Goal: Answer question/provide support

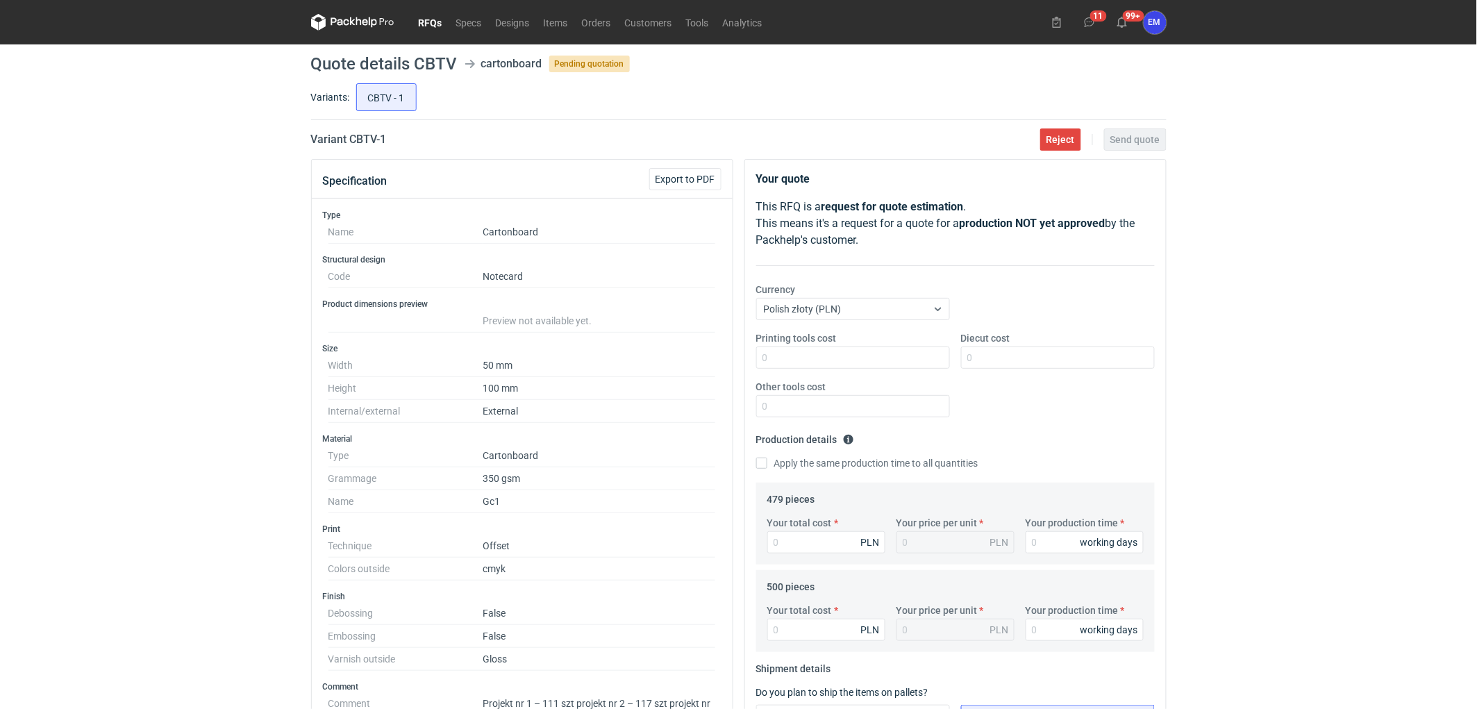
click at [429, 19] on link "RFQs" at bounding box center [431, 22] width 38 height 17
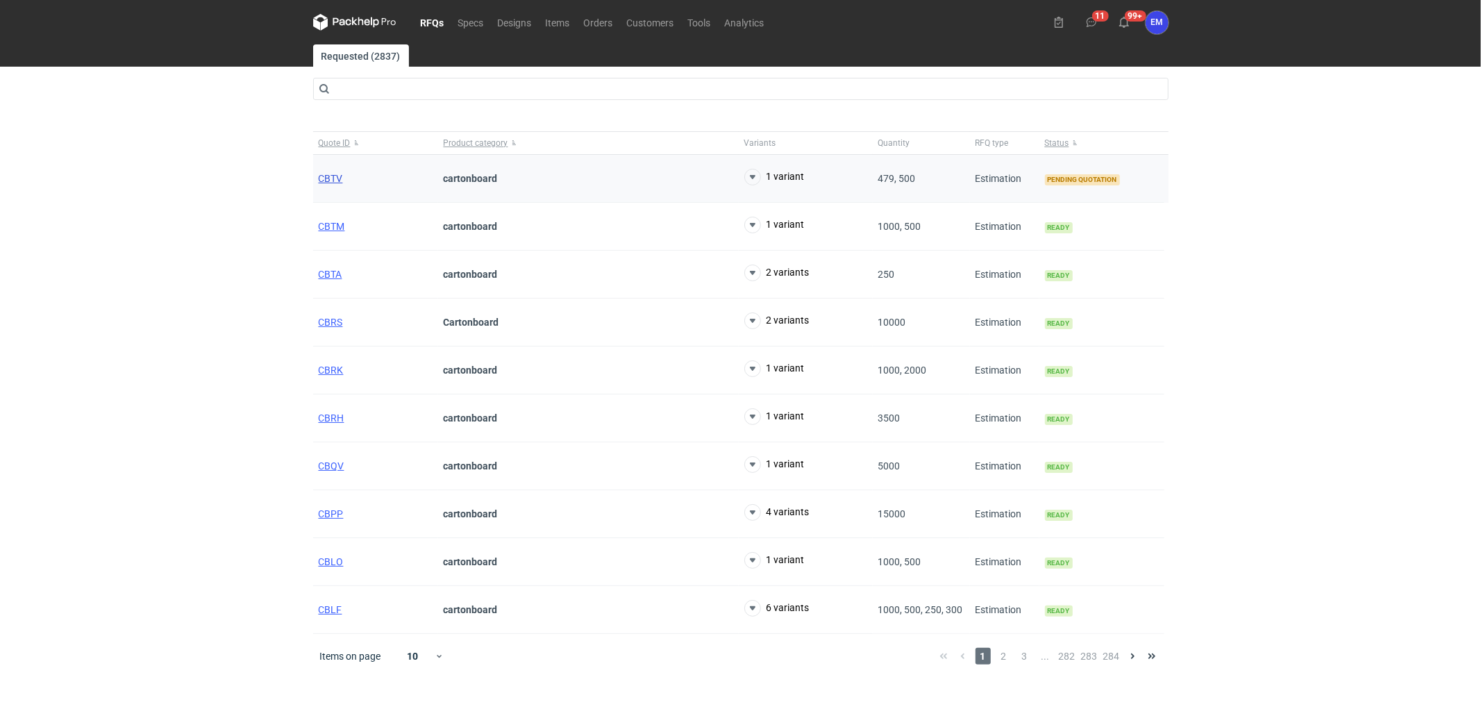
click at [337, 178] on span "CBTV" at bounding box center [331, 178] width 24 height 11
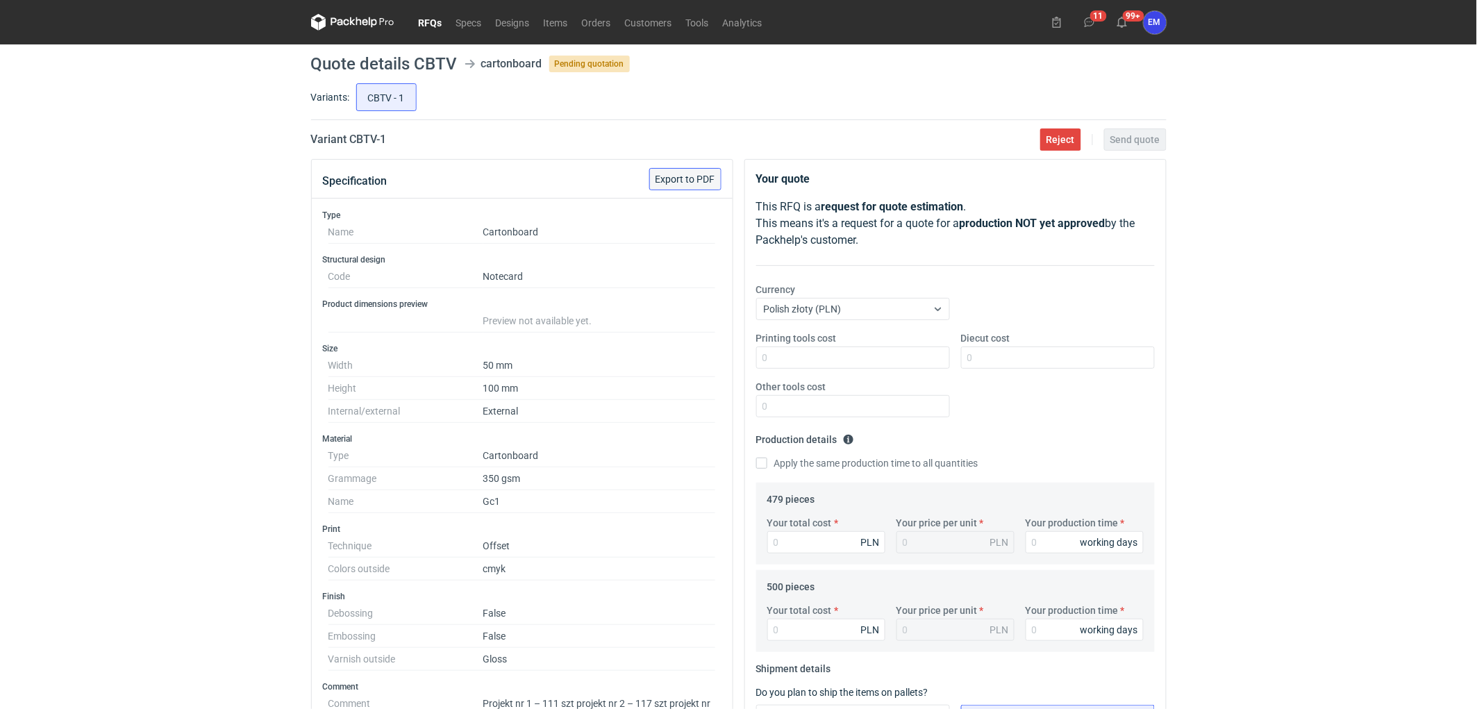
click at [688, 184] on button "Export to PDF" at bounding box center [685, 179] width 72 height 22
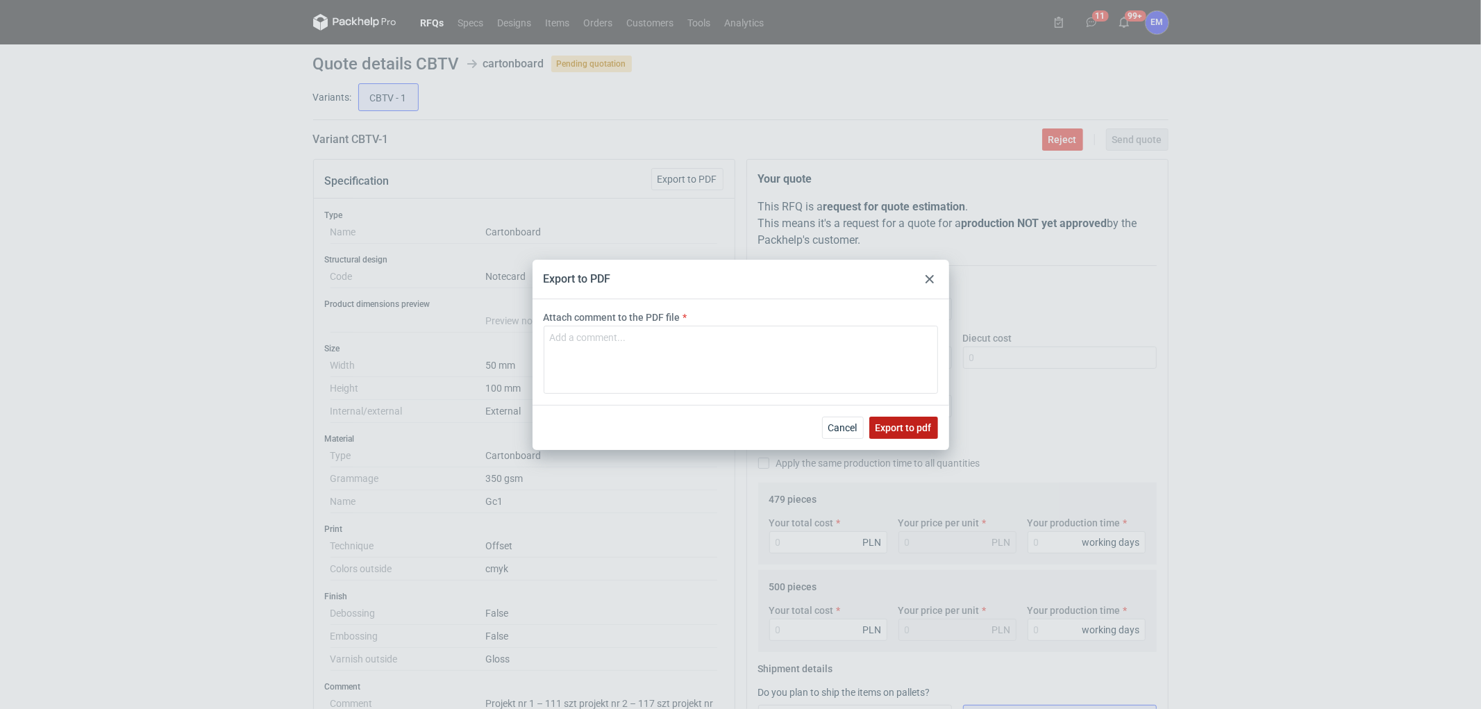
click at [895, 431] on span "Export to pdf" at bounding box center [904, 428] width 56 height 10
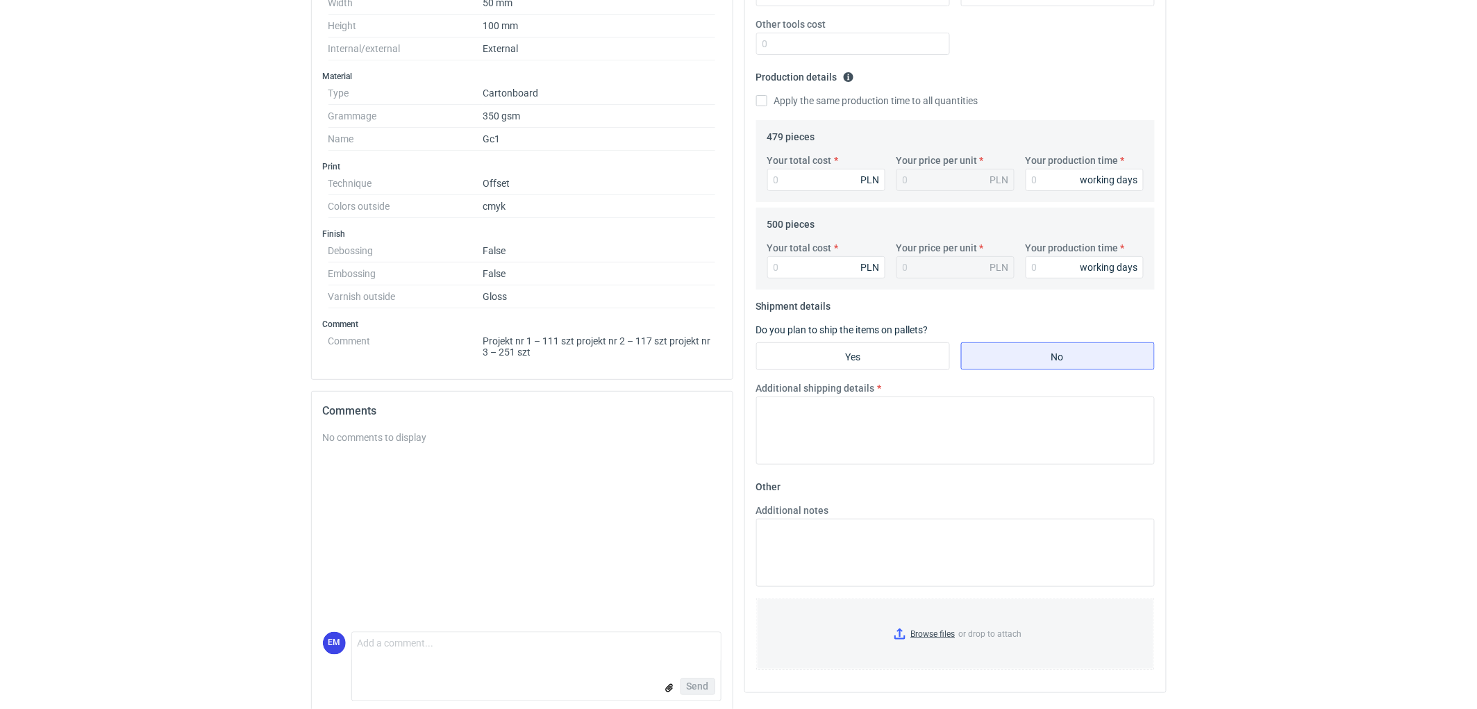
scroll to position [379, 0]
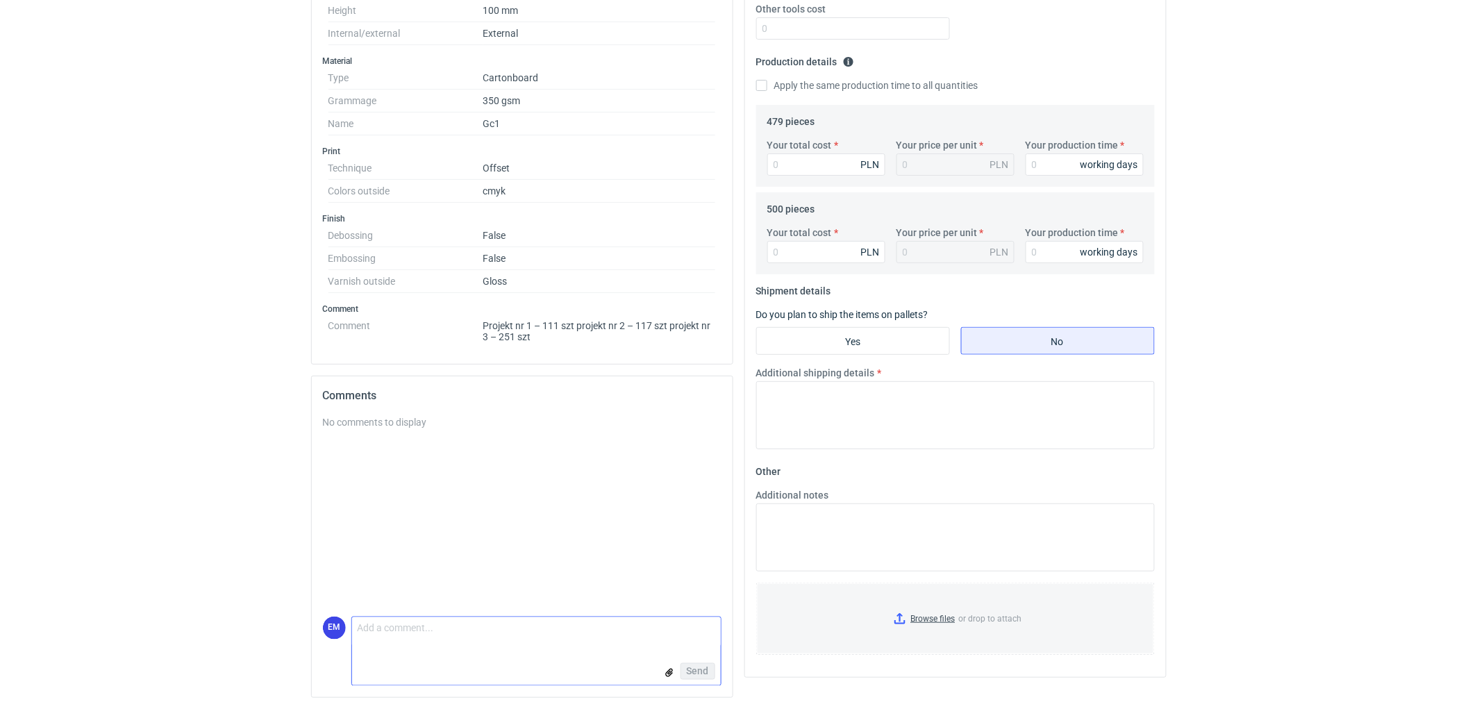
click at [435, 642] on textarea "Comment message" at bounding box center [536, 631] width 369 height 29
type textarea "Dzień dobry Panie Macieju, jak rozbić ilość 500 sztuk ?"
click at [695, 667] on span "Send" at bounding box center [698, 672] width 22 height 10
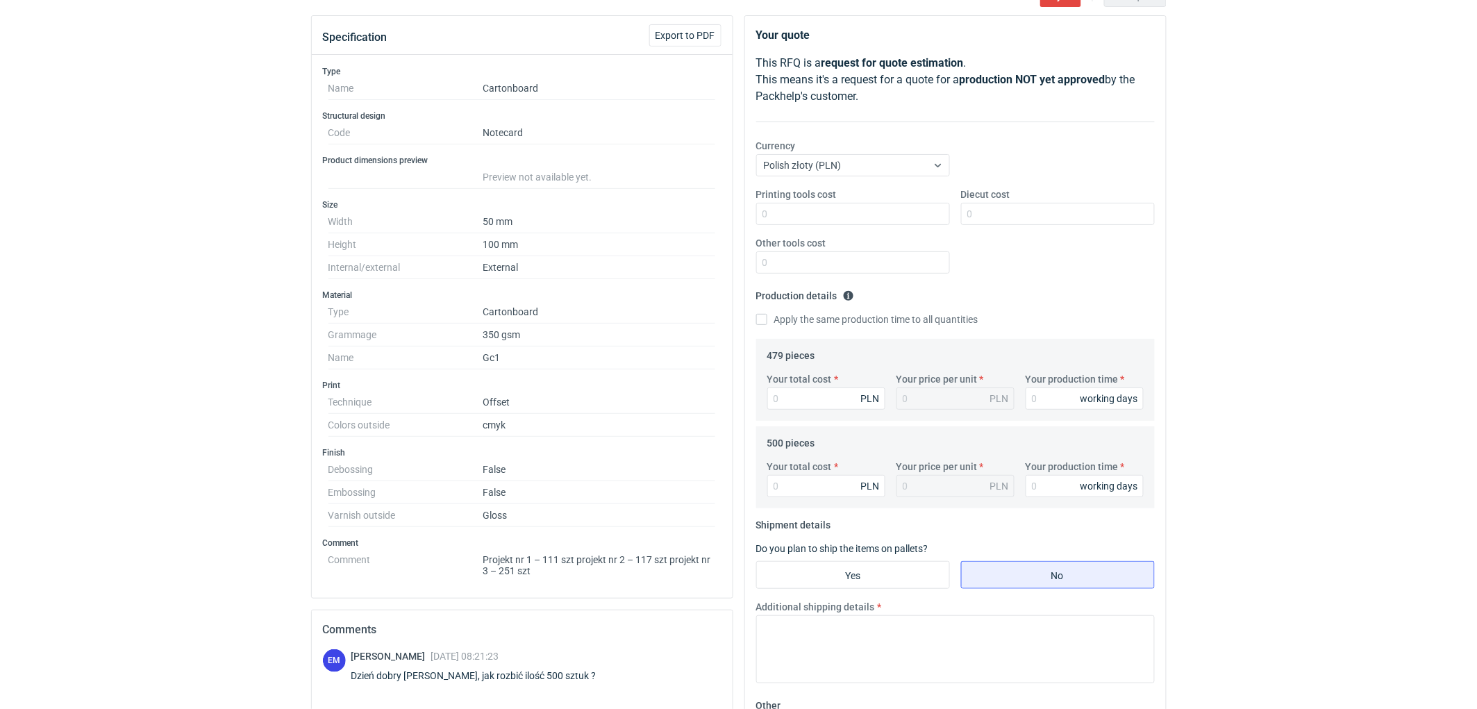
scroll to position [0, 0]
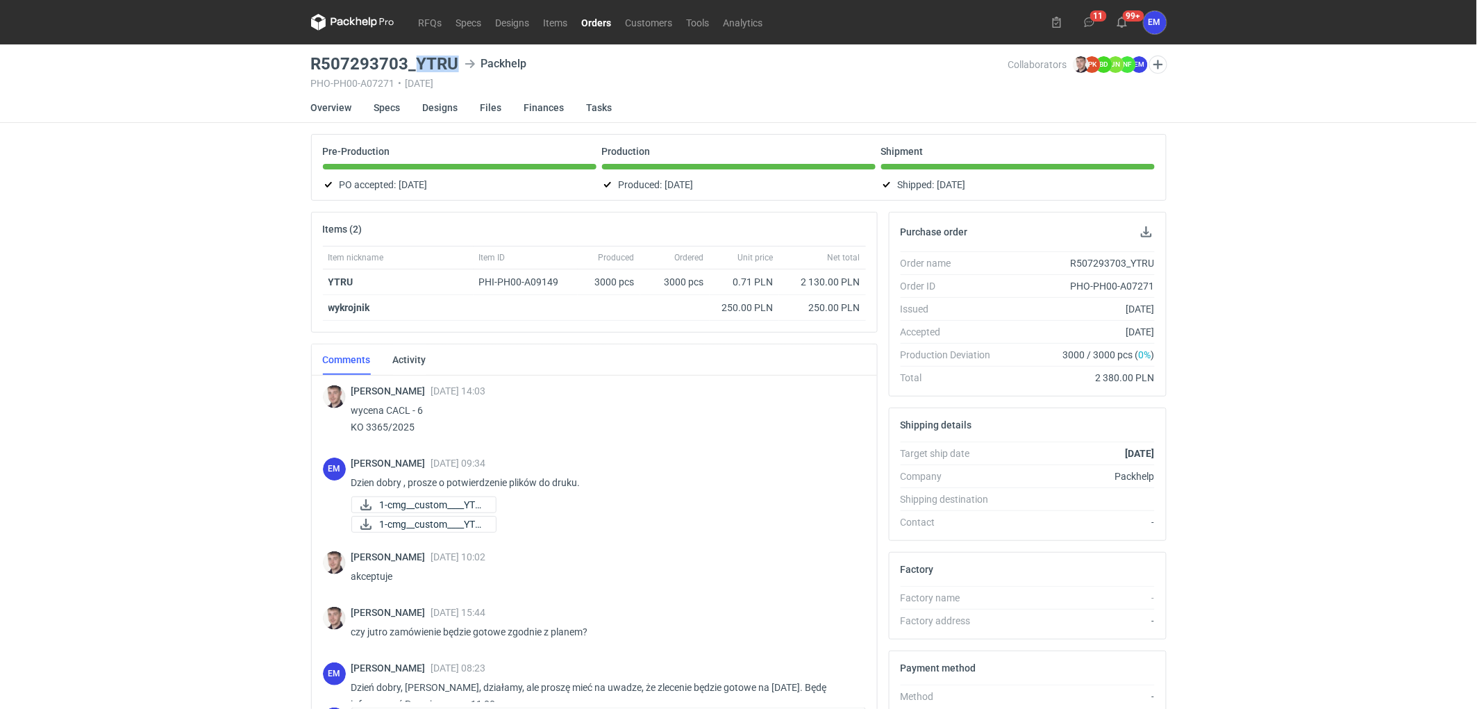
drag, startPoint x: 419, startPoint y: 63, endPoint x: 461, endPoint y: 58, distance: 42.7
click at [461, 58] on div "R507293703_YTRU Packhelp" at bounding box center [659, 64] width 697 height 17
copy h3 "YTRU"
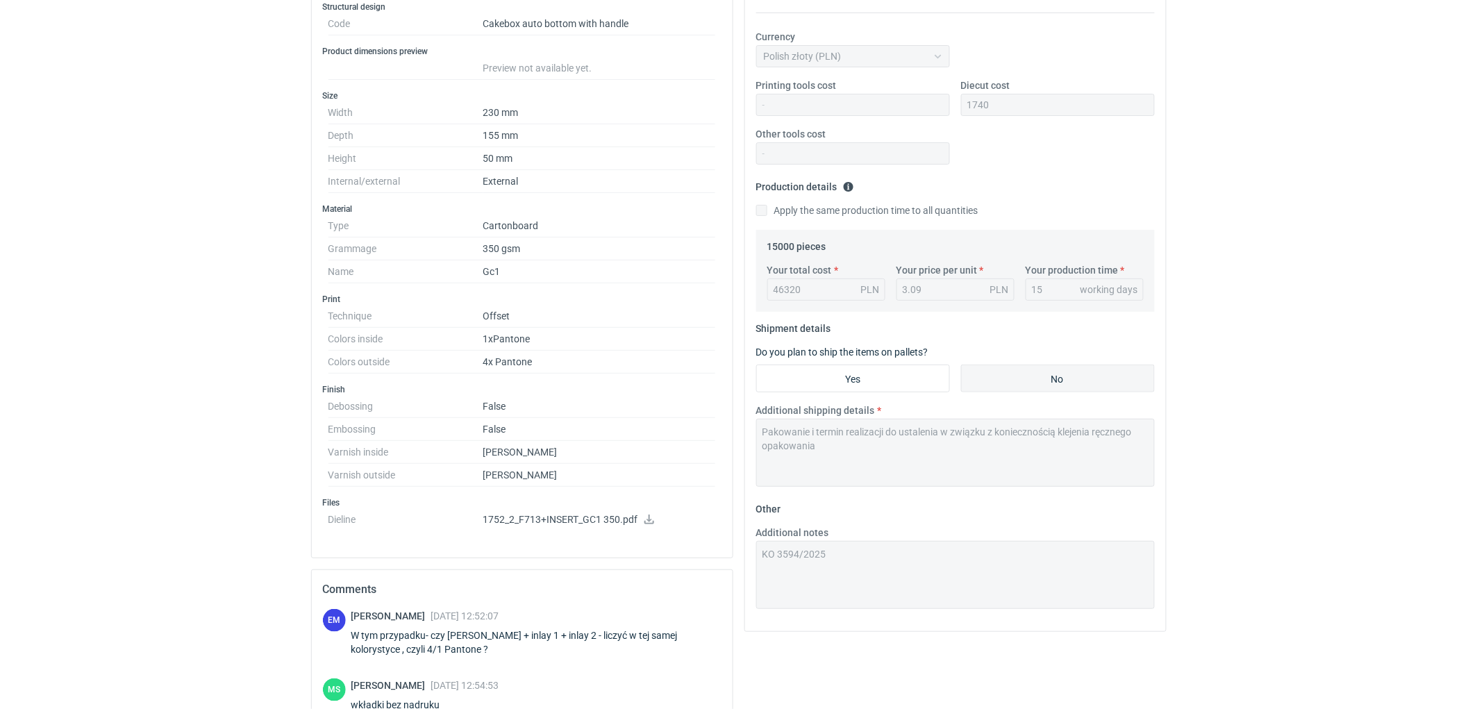
scroll to position [61, 0]
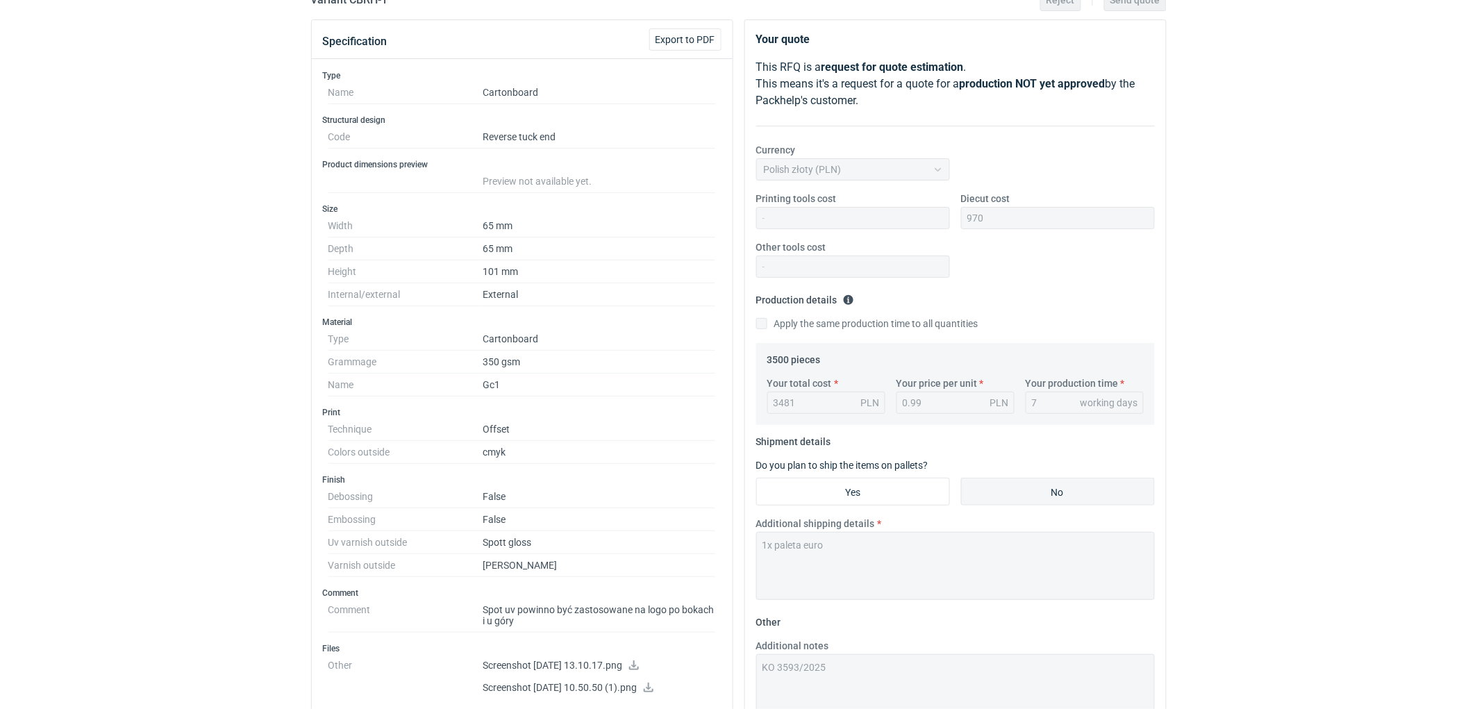
scroll to position [308, 0]
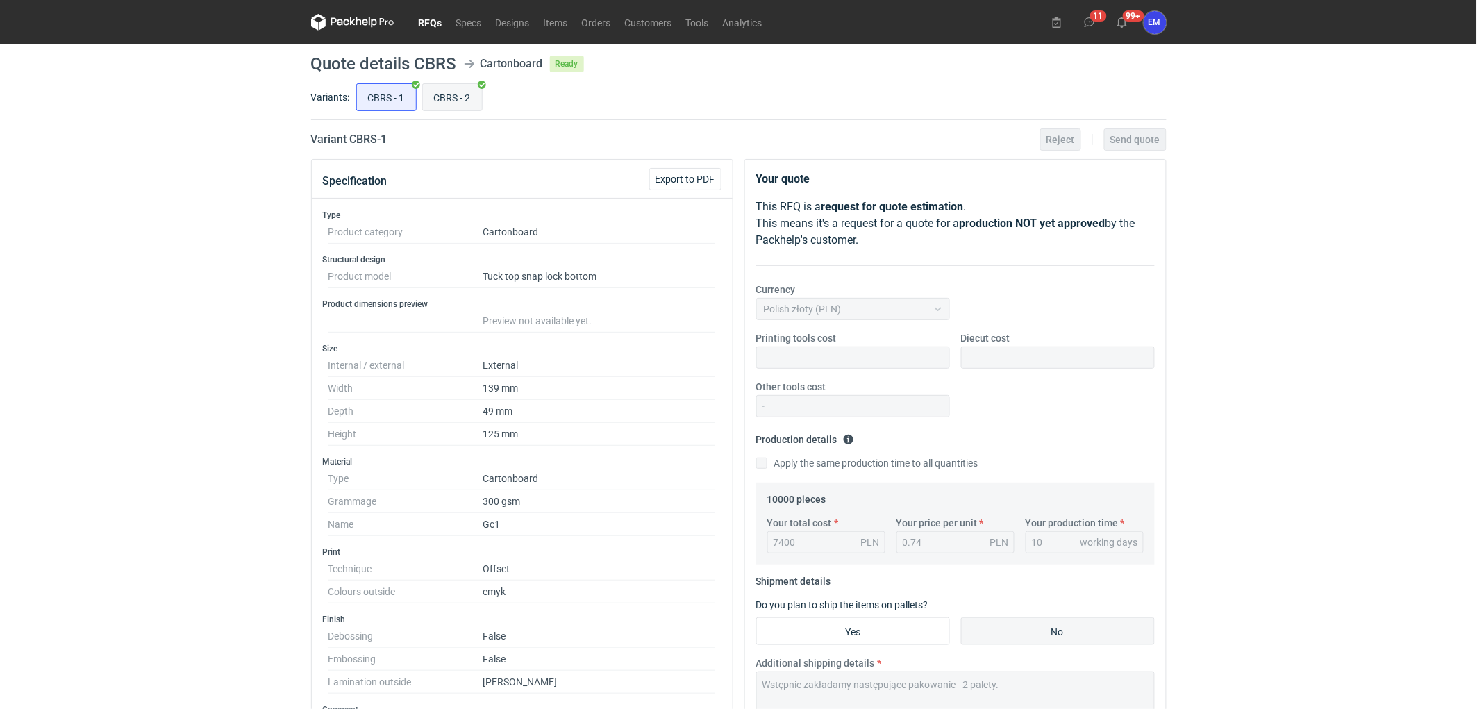
click at [462, 106] on input "CBRS - 2" at bounding box center [452, 97] width 59 height 26
radio input "true"
click at [375, 96] on input "CBRS - 1" at bounding box center [386, 97] width 59 height 26
radio input "true"
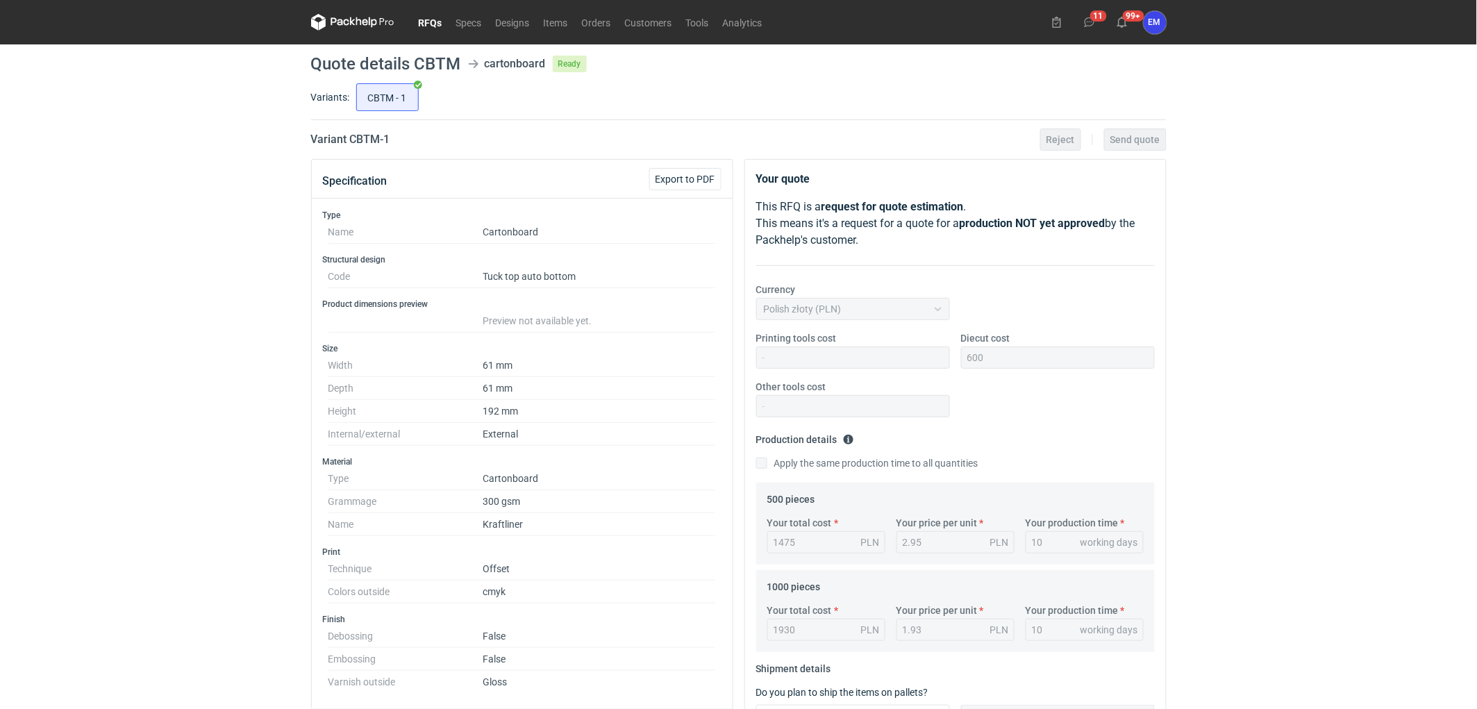
click at [168, 307] on div "RFQs Specs Designs Items Orders Customers Tools Analytics 11 99+ EM [PERSON_NAM…" at bounding box center [738, 354] width 1477 height 709
click at [0, 303] on div "RFQs Specs Designs Items Orders Customers Tools Analytics 11 99+ EM [PERSON_NAM…" at bounding box center [738, 354] width 1477 height 709
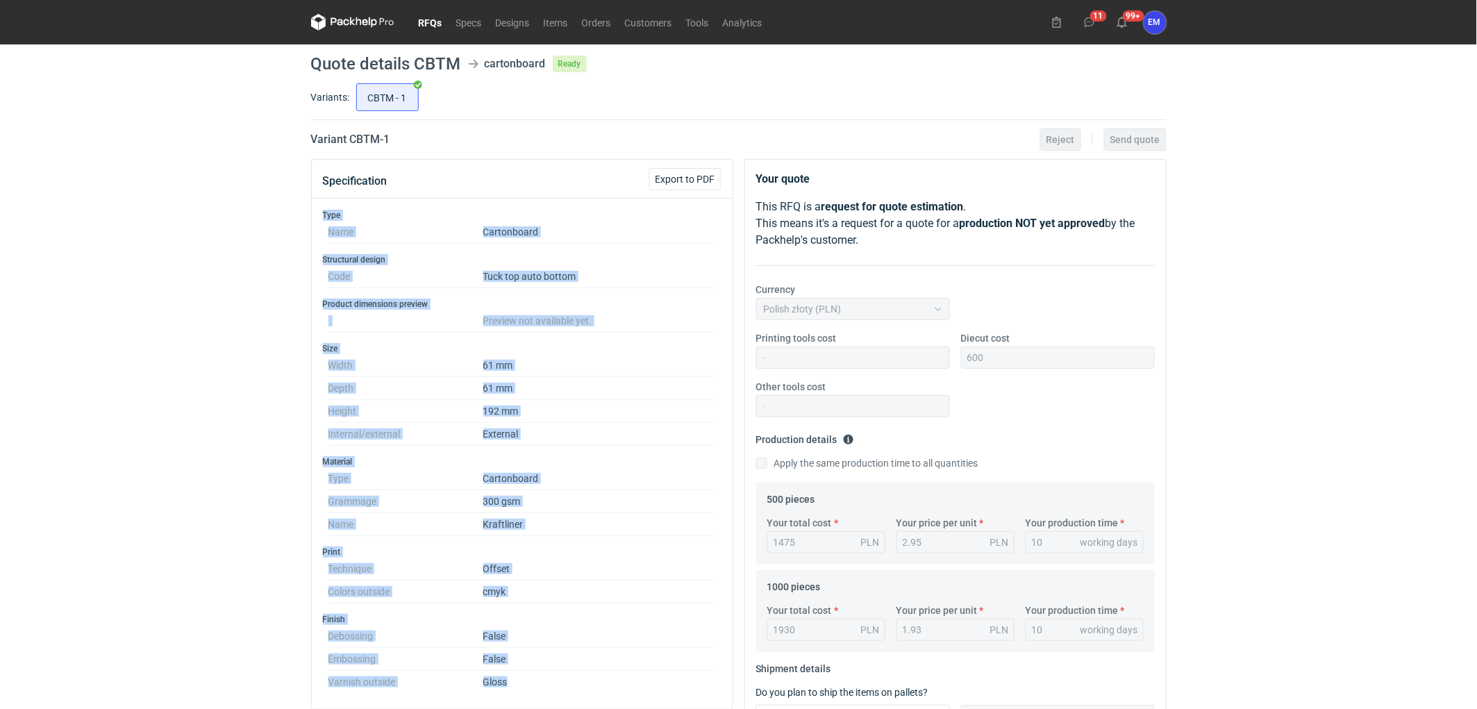
drag, startPoint x: 306, startPoint y: 217, endPoint x: 147, endPoint y: 470, distance: 298.3
click at [613, 681] on div "Specification Export to PDF Type Name Cartonboard Structural design Code Tuck t…" at bounding box center [522, 606] width 433 height 895
click at [176, 405] on div "RFQs Specs Designs Items Orders Customers Tools Analytics 11 99+ EM [PERSON_NAM…" at bounding box center [738, 354] width 1477 height 709
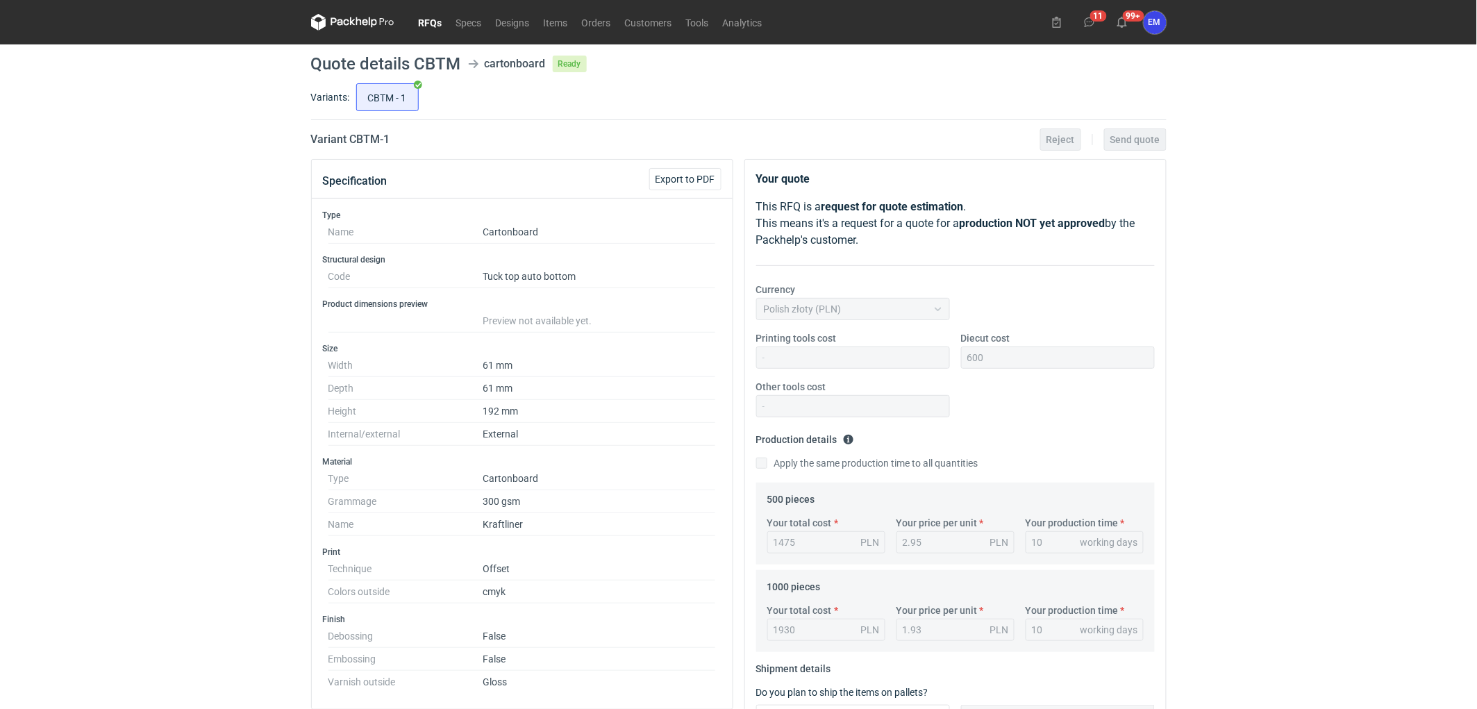
click at [433, 15] on link "RFQs" at bounding box center [431, 22] width 38 height 17
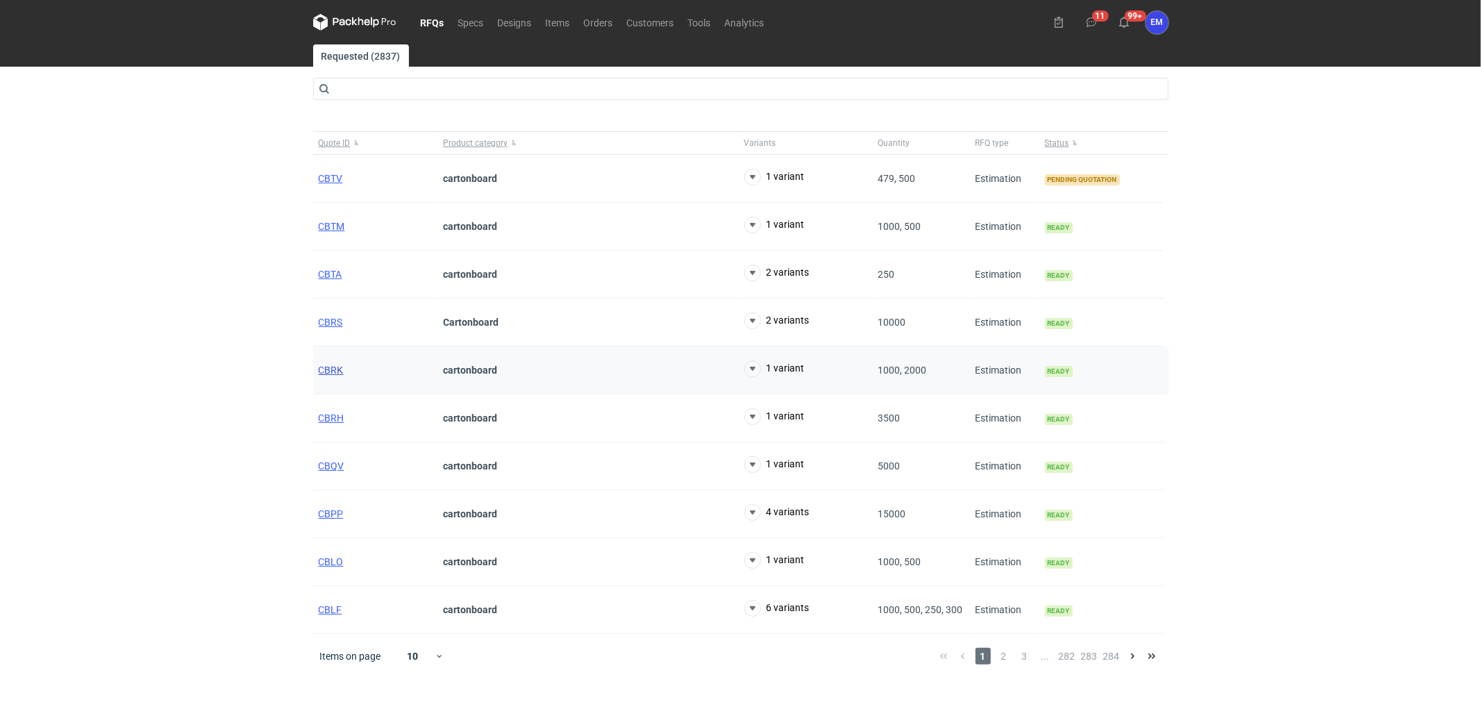
click at [323, 372] on span "CBRK" at bounding box center [331, 370] width 25 height 11
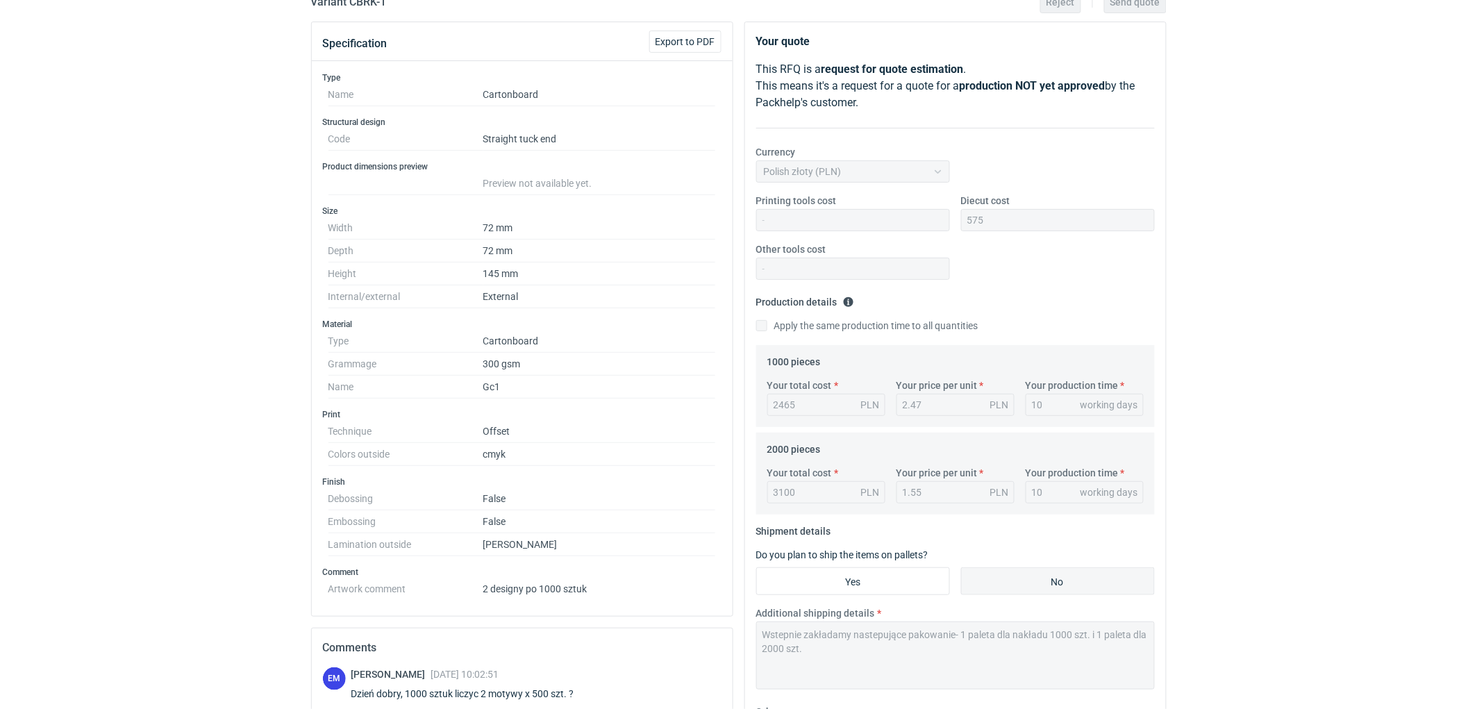
scroll to position [308, 0]
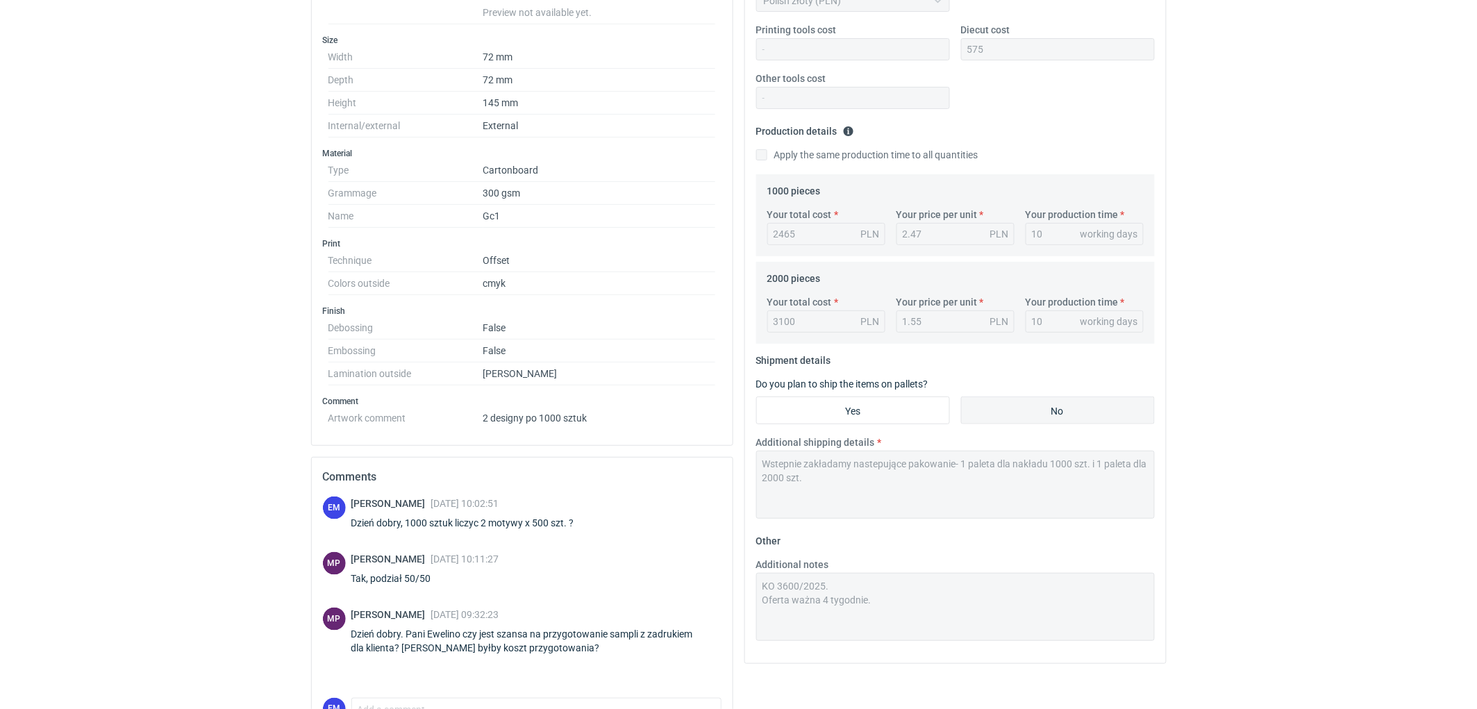
click at [169, 325] on div "RFQs Specs Designs Items Orders Customers Tools Analytics 11 99+ EM [PERSON_NAM…" at bounding box center [738, 46] width 1477 height 709
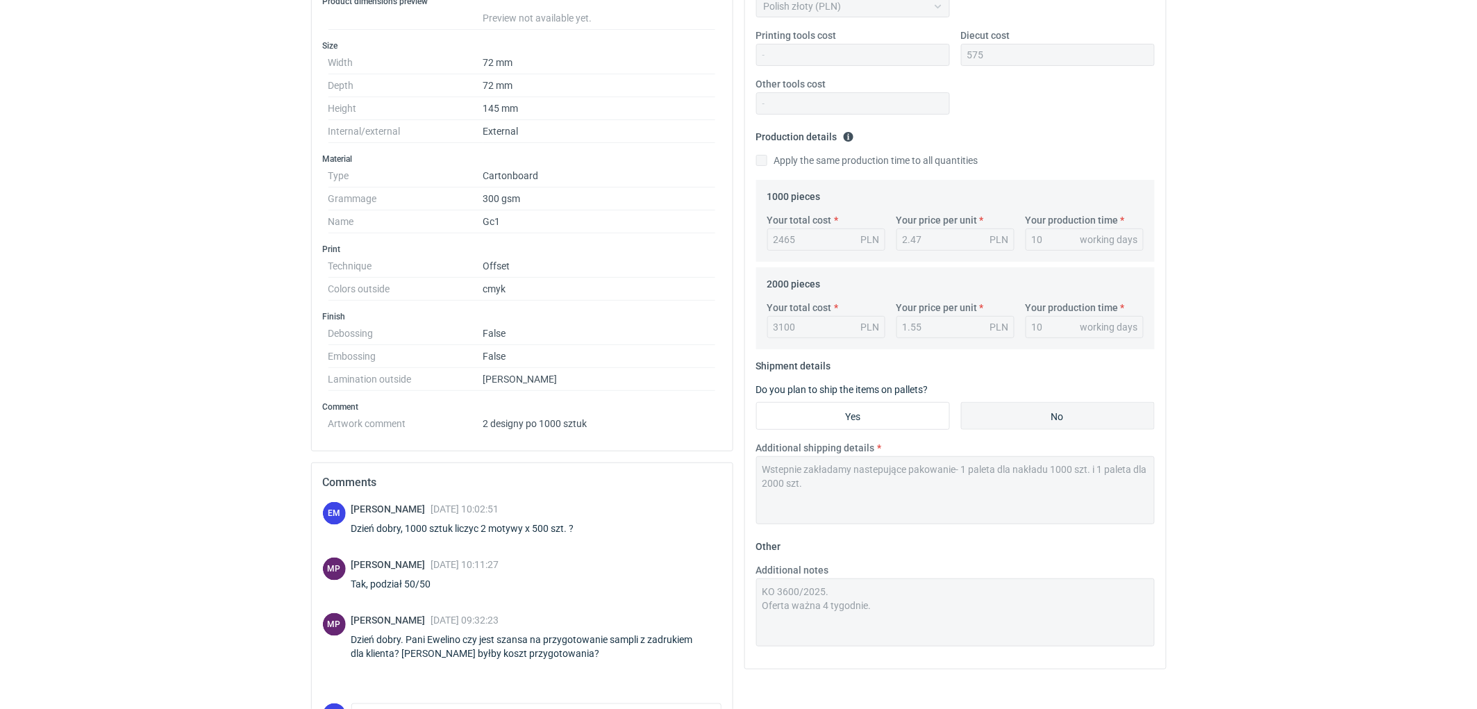
scroll to position [390, 0]
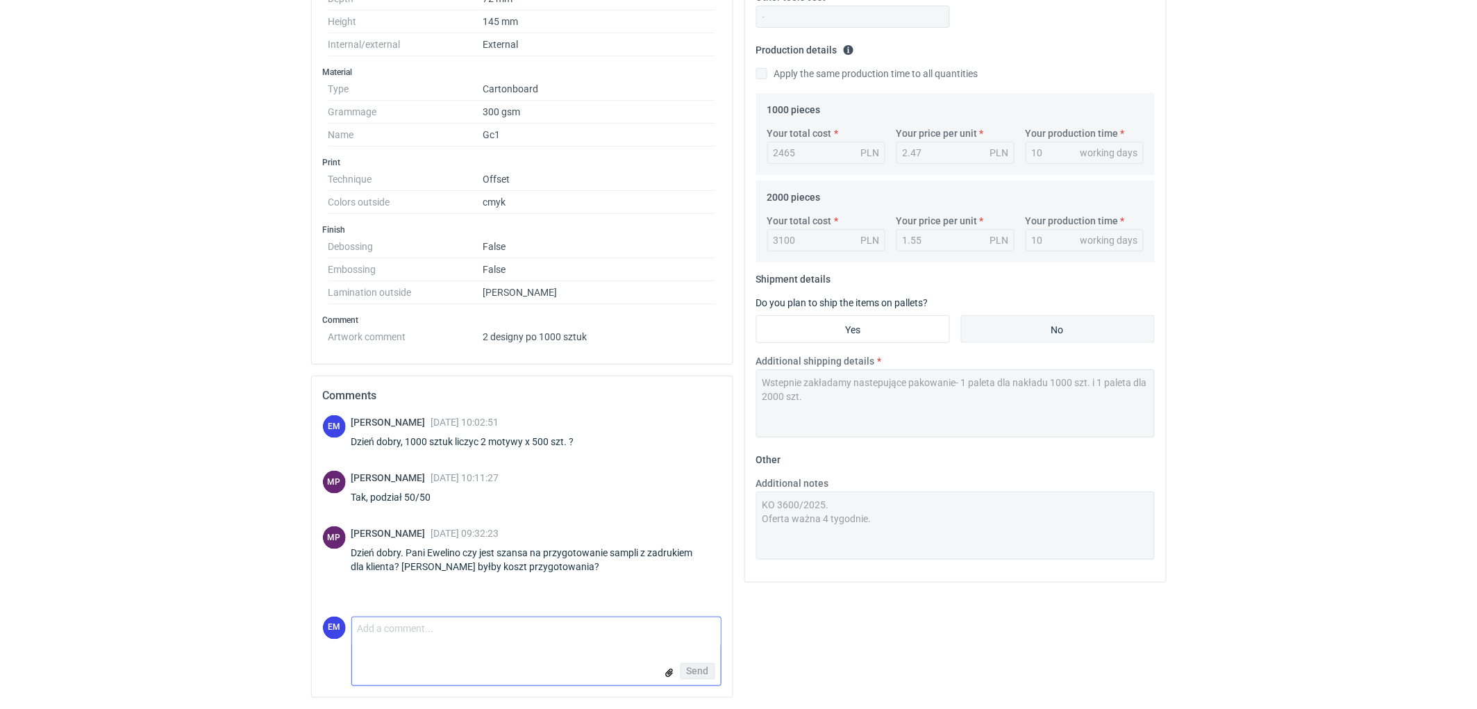
click at [415, 630] on textarea "Comment message" at bounding box center [536, 631] width 369 height 29
click at [434, 629] on textarea "Dzień dobry, druk na offsecie 4/0 - 990 zł netto." at bounding box center [536, 631] width 369 height 29
drag, startPoint x: 556, startPoint y: 628, endPoint x: 608, endPoint y: 620, distance: 53.3
click at [554, 627] on textarea "Dzień dobry, druk próbny na offsecie 4/0 - 990 zł netto." at bounding box center [536, 631] width 369 height 29
click at [531, 629] on textarea "Dzień dobry, druk próbny na offsecie 4/0 - 1030 zł netto." at bounding box center [536, 631] width 369 height 29
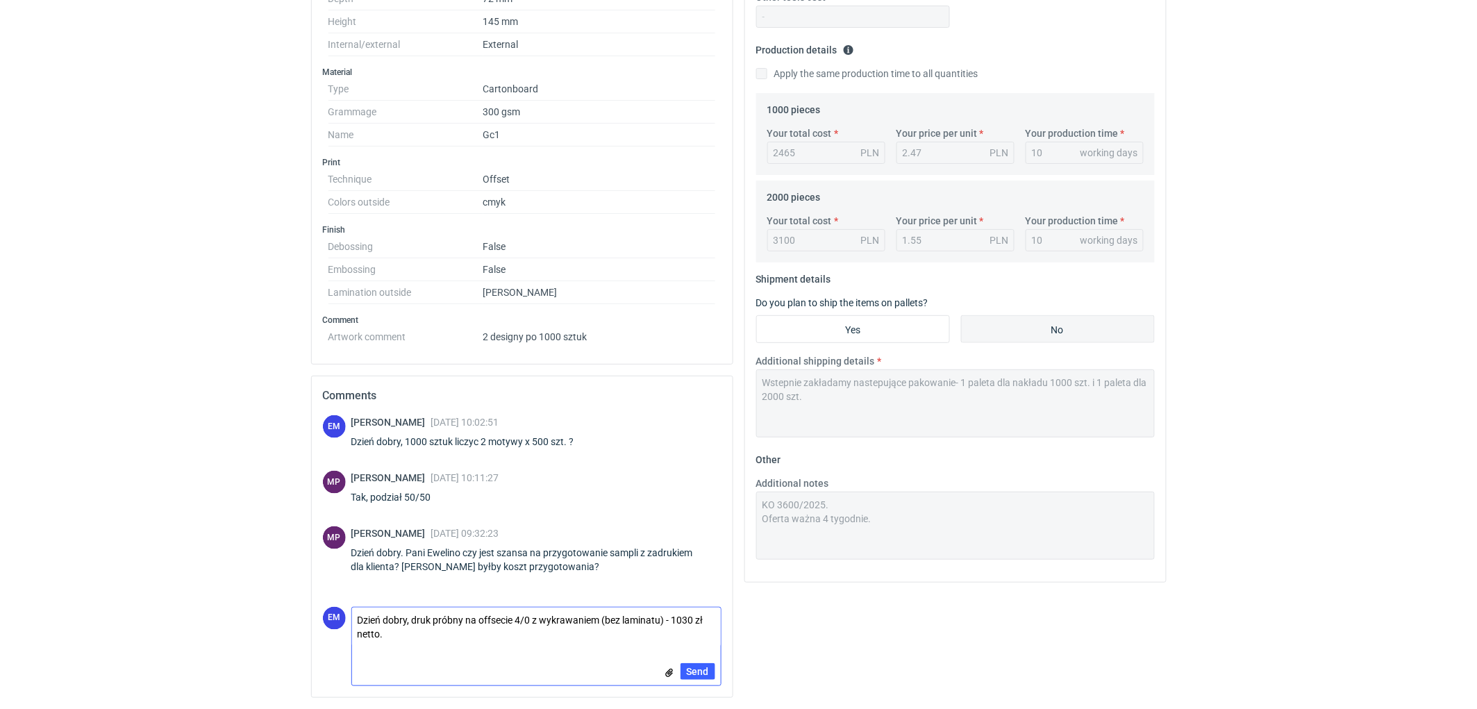
type textarea "Dzień dobry, druk próbny na offsecie 4/0 z wykrawaniem (bez laminatu) - 1030 zł…"
click at [702, 672] on span "Send" at bounding box center [698, 672] width 22 height 10
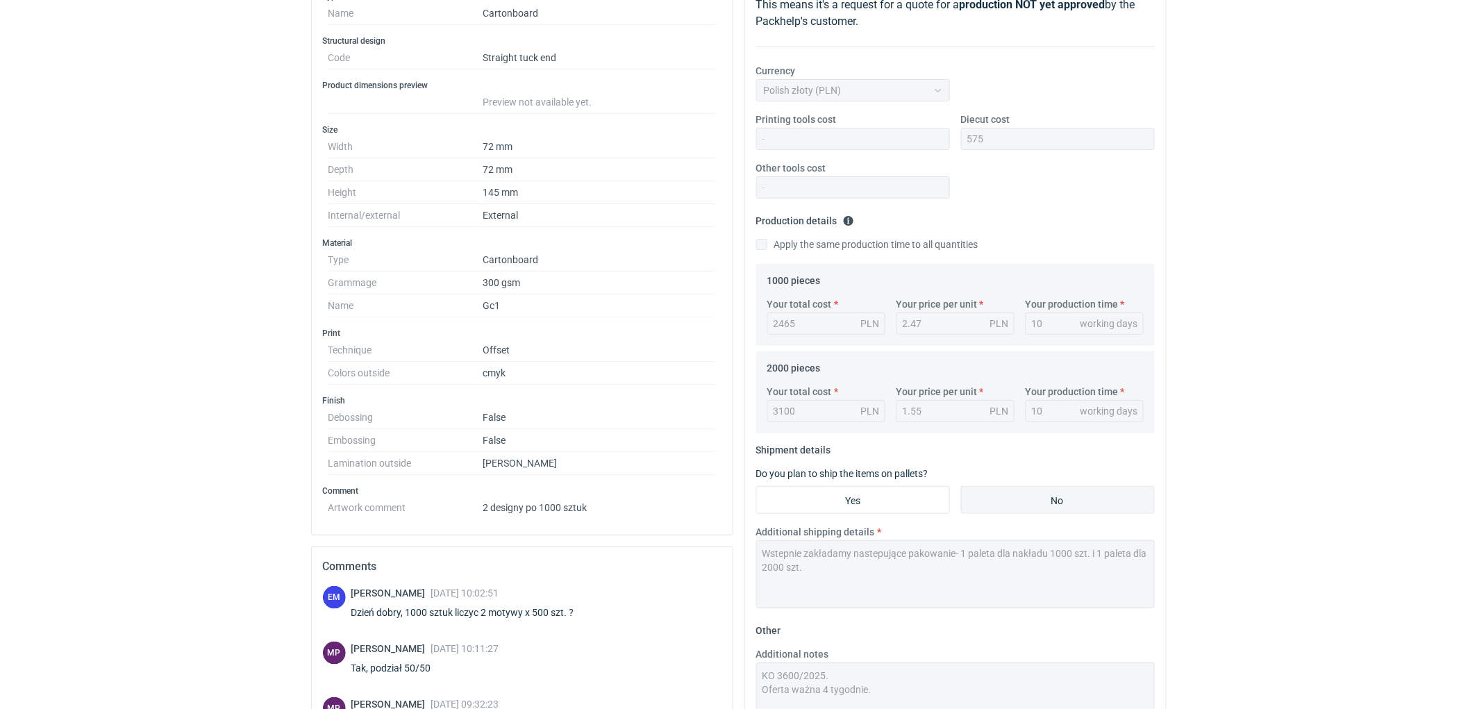
scroll to position [0, 0]
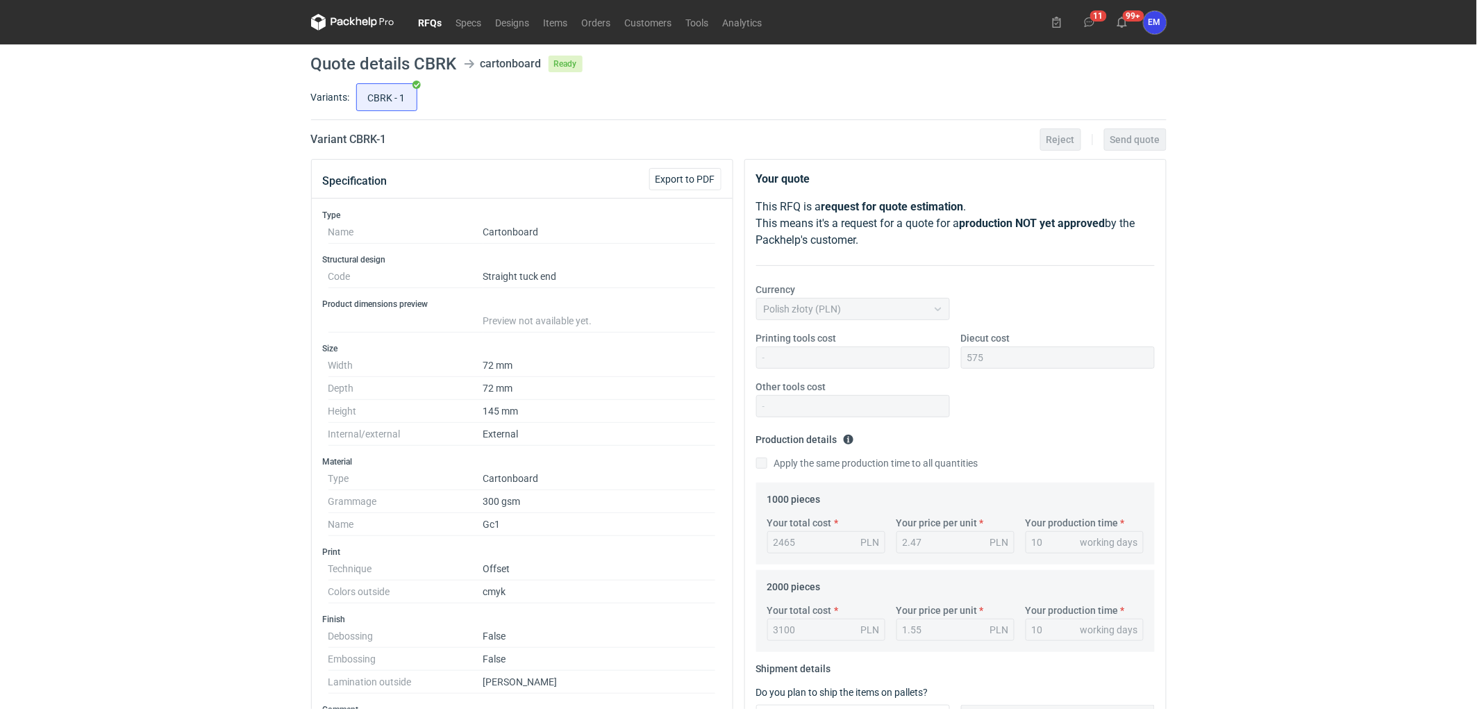
click at [419, 21] on link "RFQs" at bounding box center [431, 22] width 38 height 17
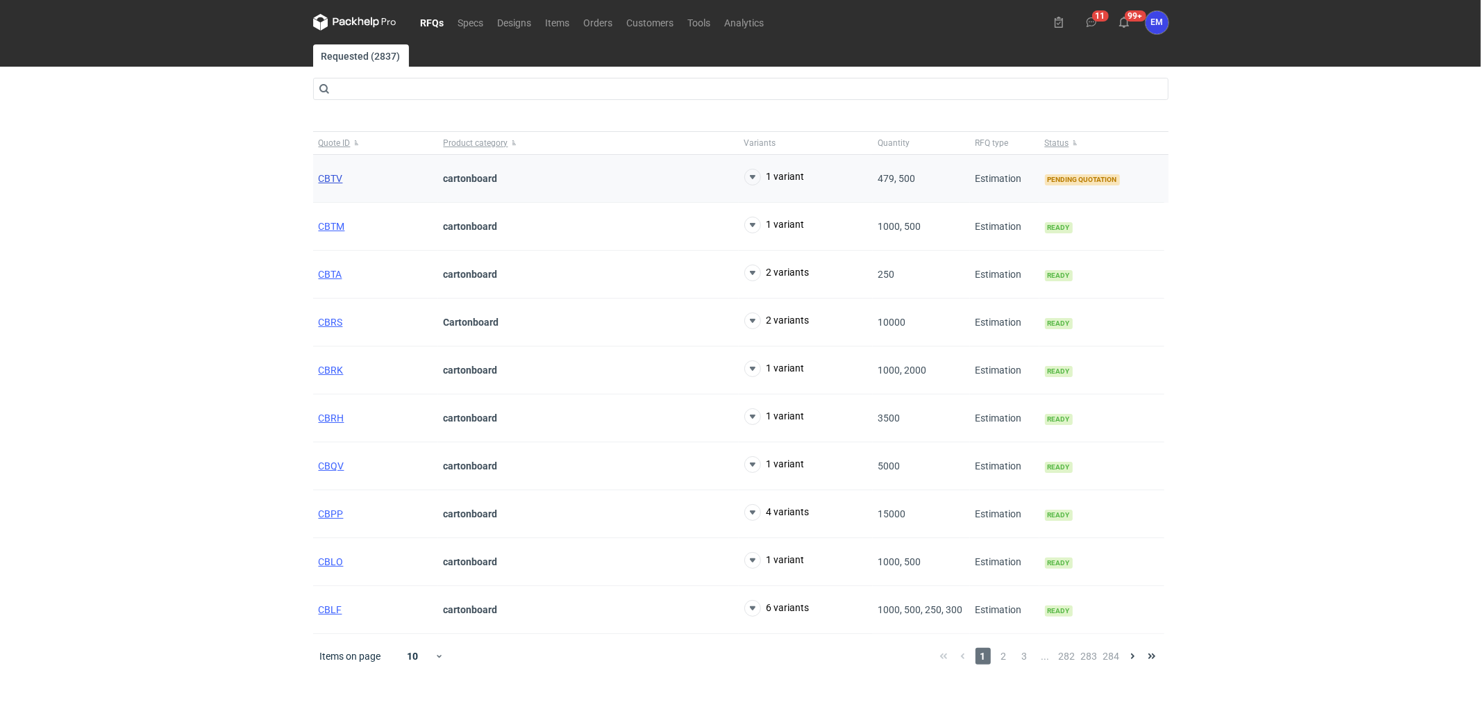
click at [327, 176] on span "CBTV" at bounding box center [331, 178] width 24 height 11
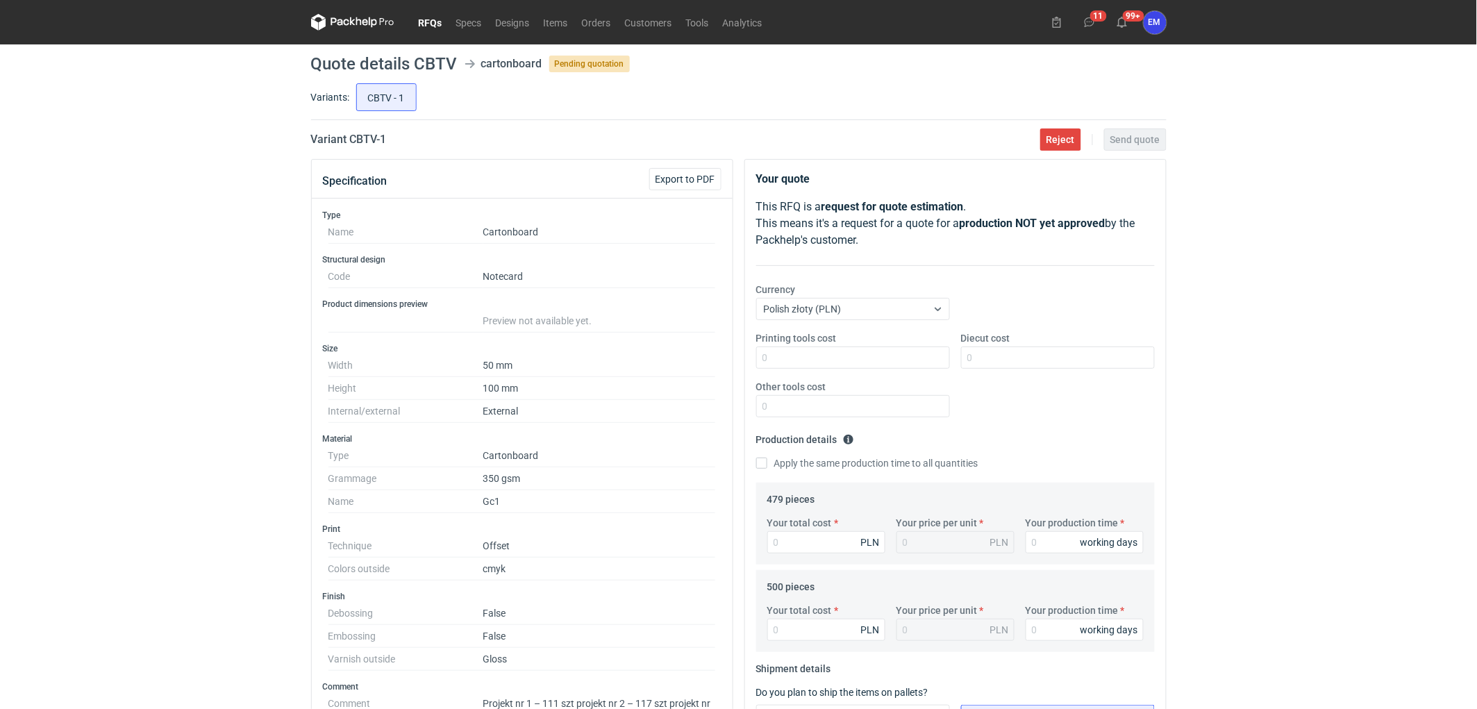
click at [181, 338] on div "RFQs Specs Designs Items Orders Customers Tools Analytics 11 99+ EM [PERSON_NAM…" at bounding box center [738, 354] width 1477 height 709
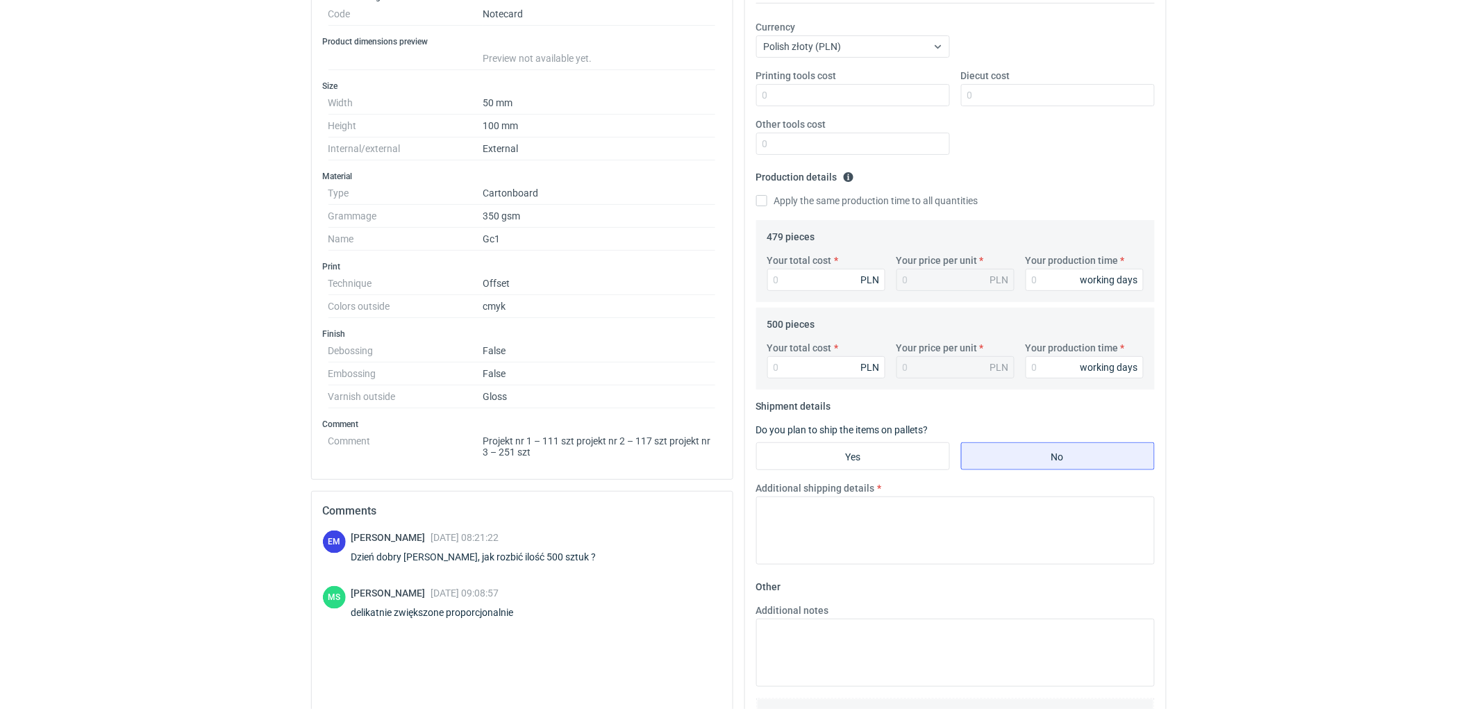
scroll to position [379, 0]
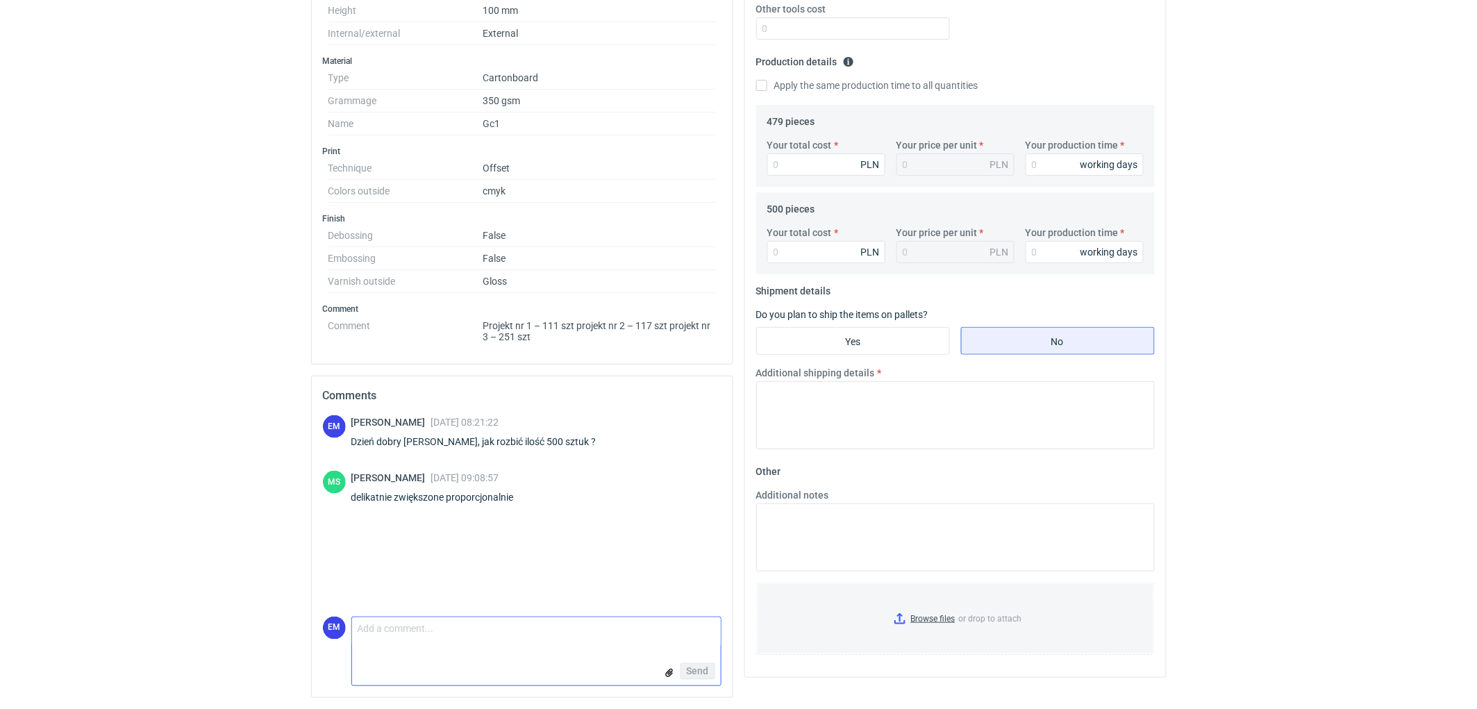
click at [435, 634] on textarea "Comment message" at bounding box center [536, 631] width 369 height 29
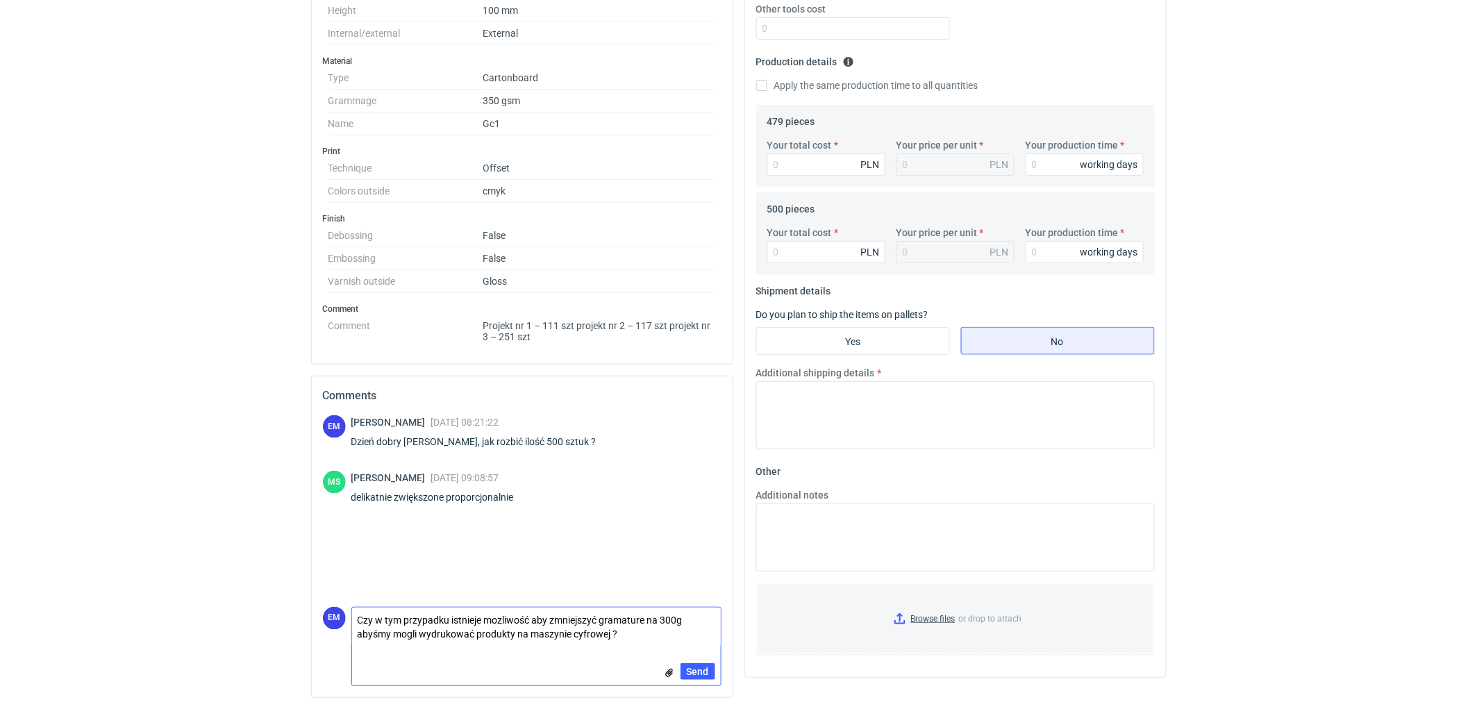
click at [532, 636] on textarea "Czy w tym przypadku istnieje mozliwość aby zmniejszyć gramature na 300g abyśmy …" at bounding box center [536, 627] width 369 height 39
type textarea "Czy w tym przypadku istnieje mozliwość aby zmniejszyć gramature na 300g abyśmy …"
click at [684, 669] on button "Send" at bounding box center [698, 671] width 35 height 17
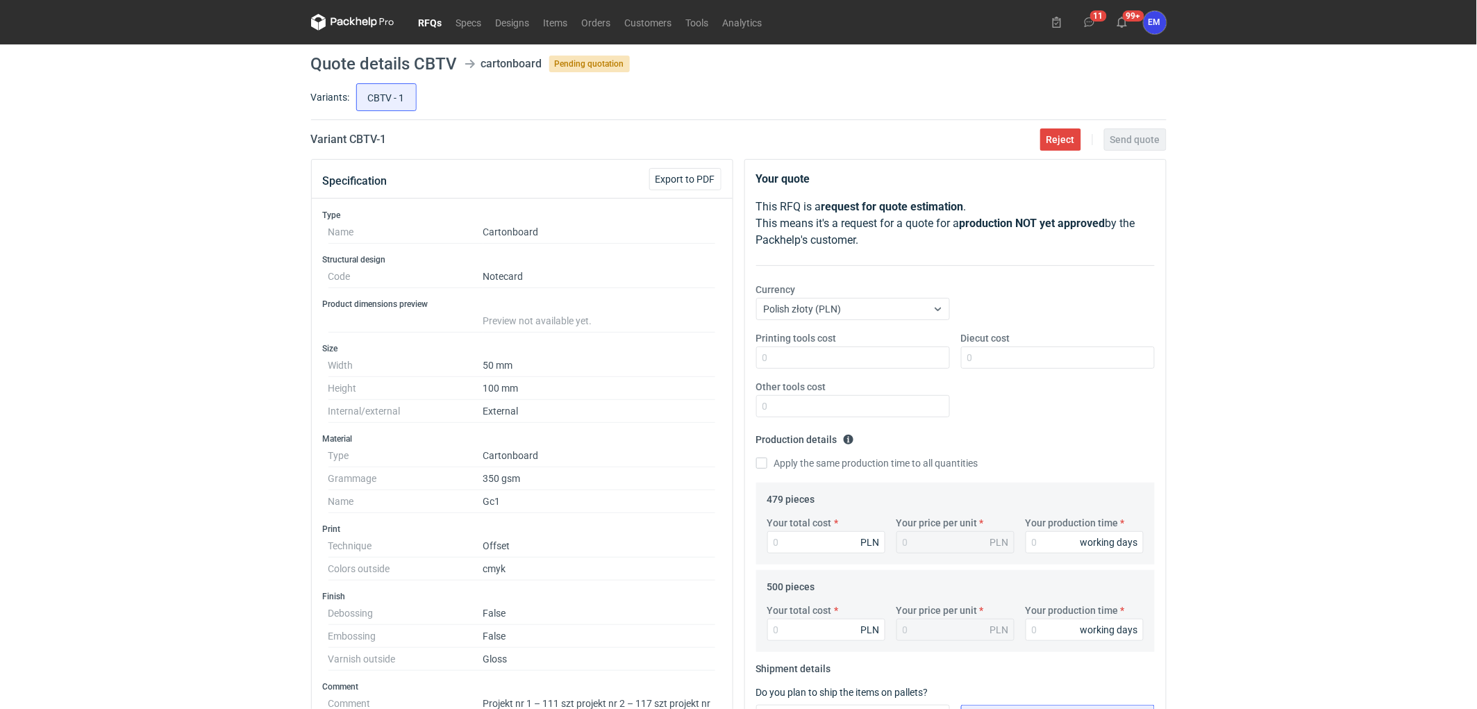
click at [438, 19] on link "RFQs" at bounding box center [431, 22] width 38 height 17
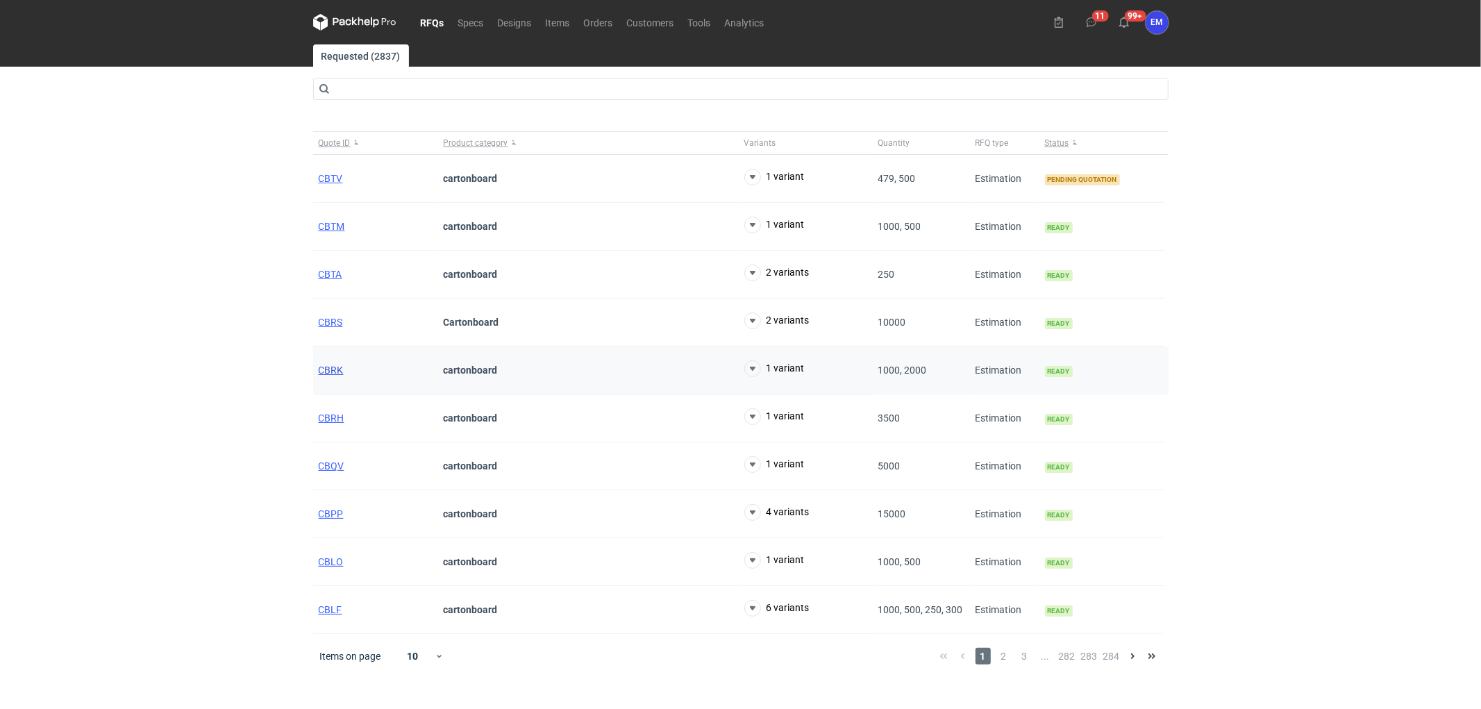
click at [329, 368] on span "CBRK" at bounding box center [331, 370] width 25 height 11
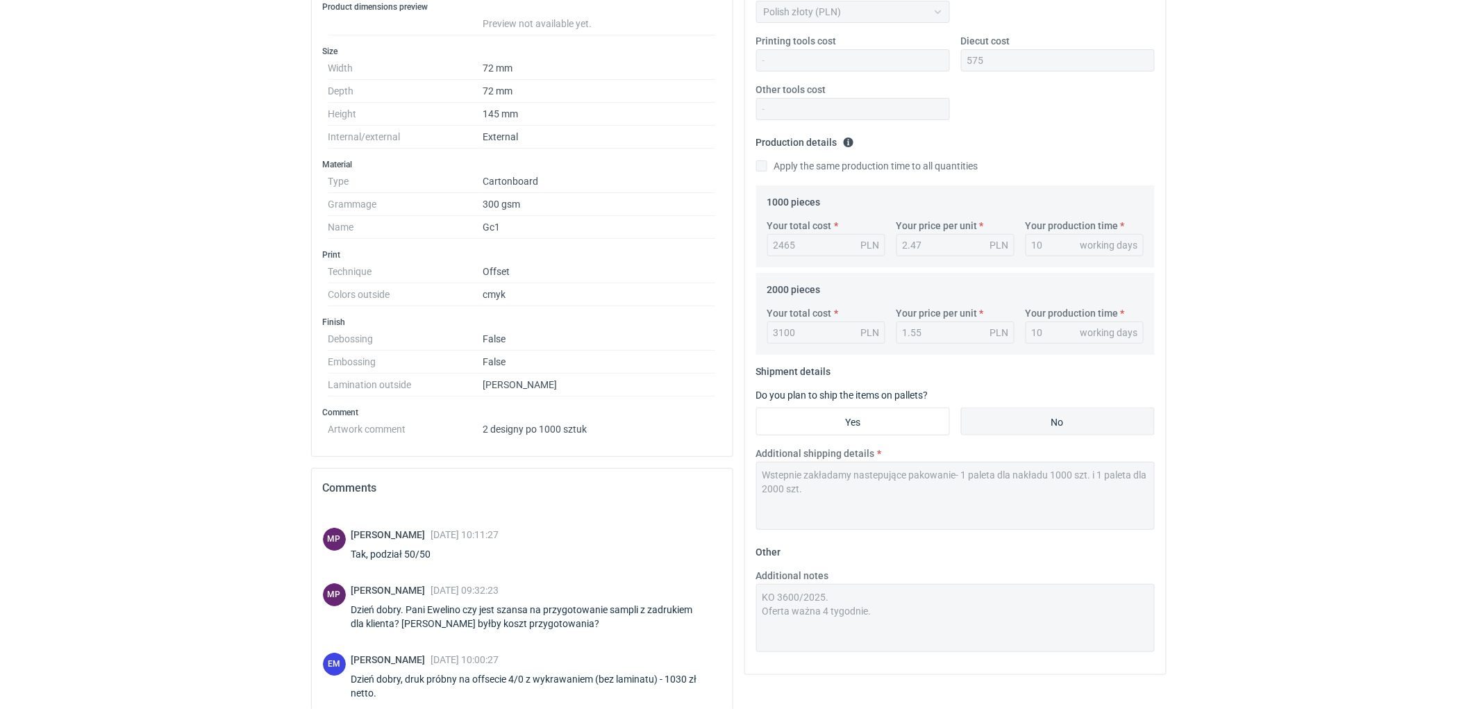
scroll to position [473, 0]
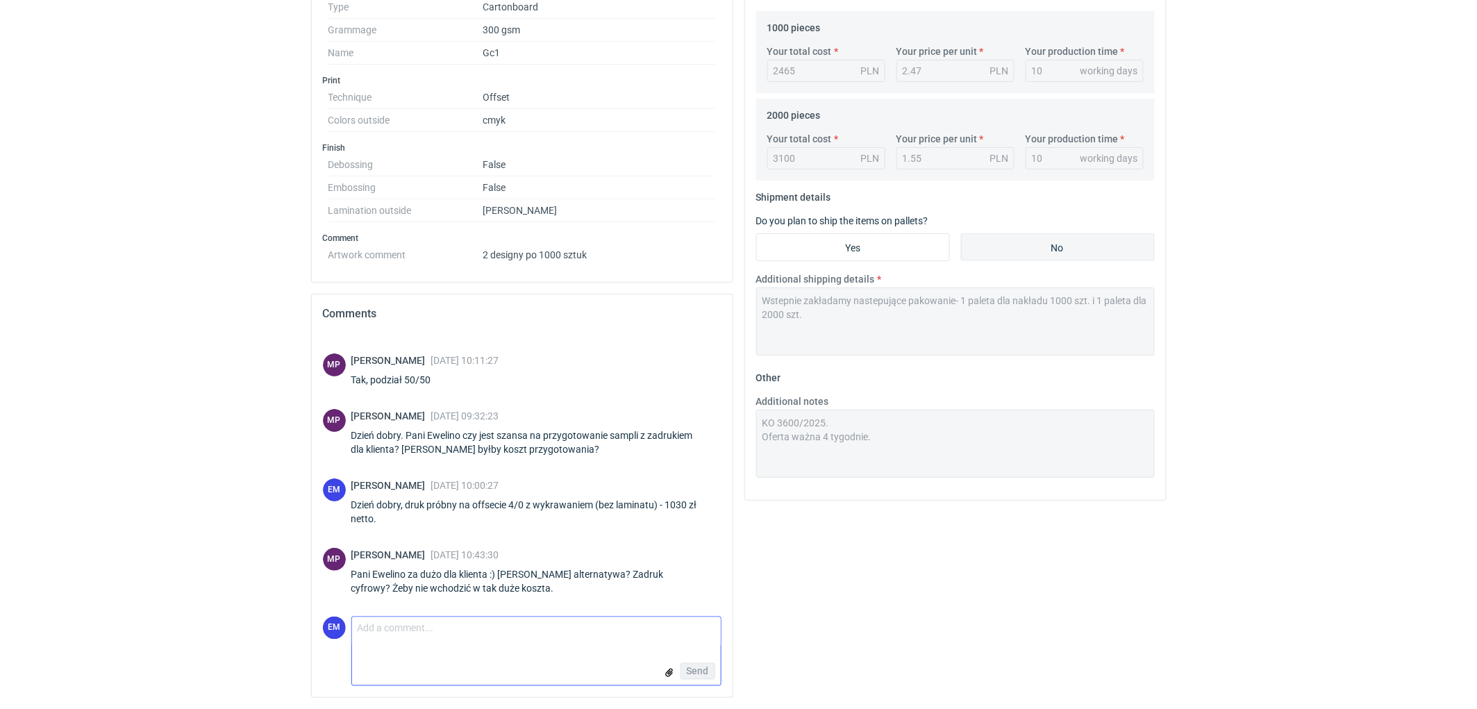
click at [454, 639] on textarea "Comment message" at bounding box center [536, 631] width 369 height 29
paste textarea "Druk cyfrowy próbny B2 4/0 (na papierze docelowym) - 155 zł netto"
click at [655, 632] on textarea "[PERSON_NAME], Druk cyfrowy próbny B2 4/0 (na papierze docelowym) - 155 zł netto" at bounding box center [536, 631] width 369 height 29
click at [436, 642] on textarea "[PERSON_NAME], Druk cyfrowy próbny B2 4/0 (na papierze docelowym), wykrawanie (…" at bounding box center [536, 635] width 369 height 39
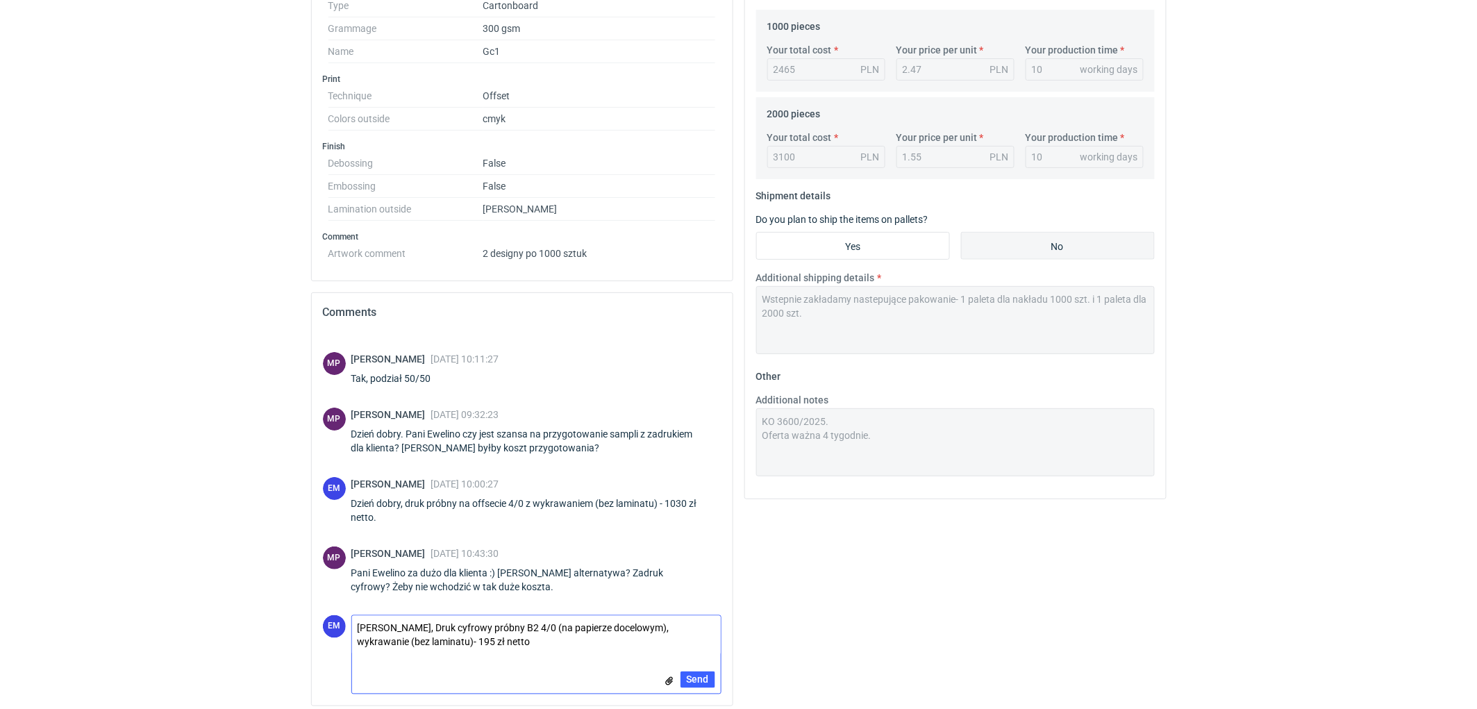
click at [498, 639] on textarea "[PERSON_NAME], Druk cyfrowy próbny B2 4/0 (na papierze docelowym), wykrawanie (…" at bounding box center [536, 635] width 369 height 39
type textarea "[PERSON_NAME], Druk cyfrowy próbny B2 4/0 (na papierze docelowym), wykrawanie (…"
click at [901, 594] on div "Your quote This RFQ is a request for quote estimation . This means it's a reque…" at bounding box center [955, 208] width 433 height 1045
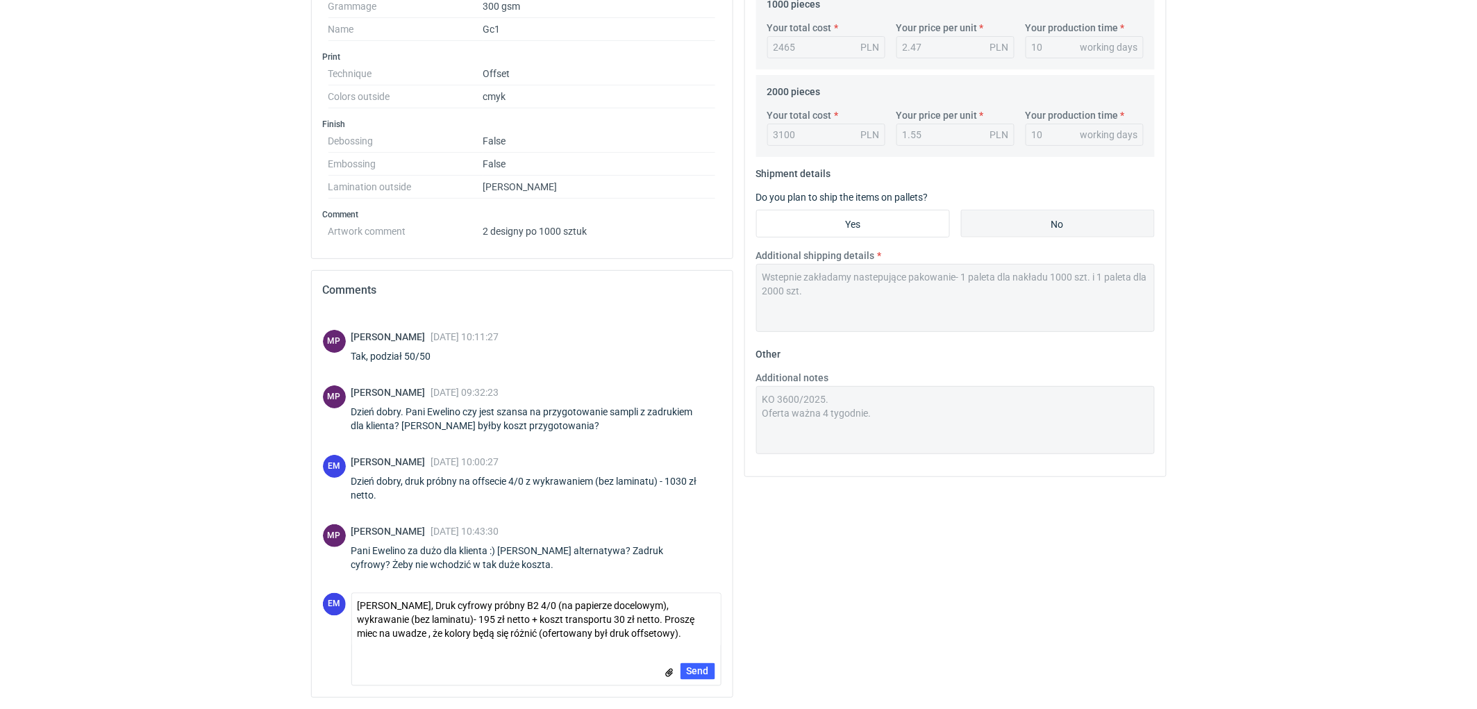
click at [997, 619] on div "Your quote This RFQ is a request for quote estimation . This means it's a reque…" at bounding box center [955, 186] width 433 height 1045
click at [988, 625] on div "Your quote This RFQ is a request for quote estimation . This means it's a reque…" at bounding box center [955, 186] width 433 height 1045
click at [992, 625] on div "Your quote This RFQ is a request for quote estimation . This means it's a reque…" at bounding box center [955, 186] width 433 height 1045
drag, startPoint x: 927, startPoint y: 543, endPoint x: 906, endPoint y: 578, distance: 40.9
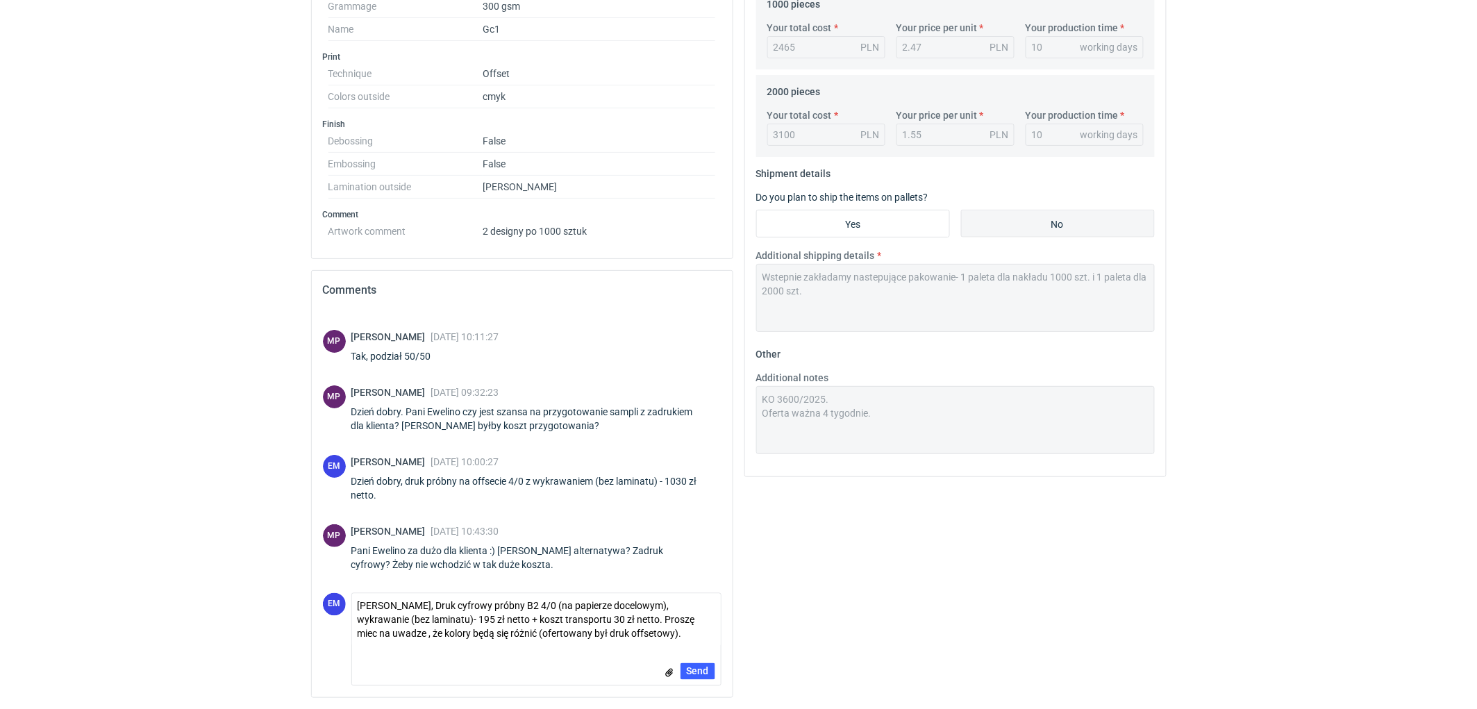
click at [927, 544] on div "Your quote This RFQ is a request for quote estimation . This means it's a reque…" at bounding box center [955, 186] width 433 height 1045
drag, startPoint x: 628, startPoint y: 636, endPoint x: 341, endPoint y: 594, distance: 289.9
click at [341, 594] on div "EM Comment message [PERSON_NAME], Druk cyfrowy próbny B2 4/0 (na papierze docel…" at bounding box center [522, 639] width 399 height 93
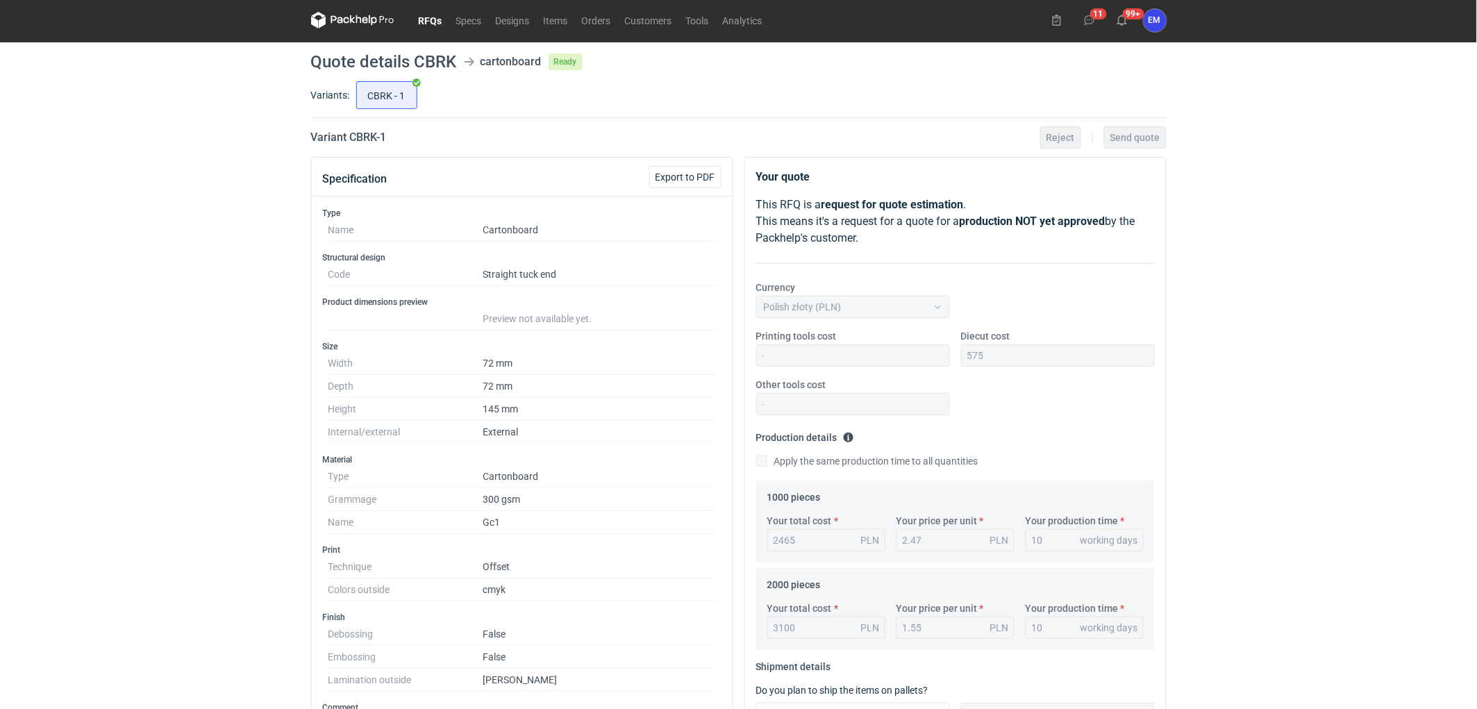
scroll to position [0, 0]
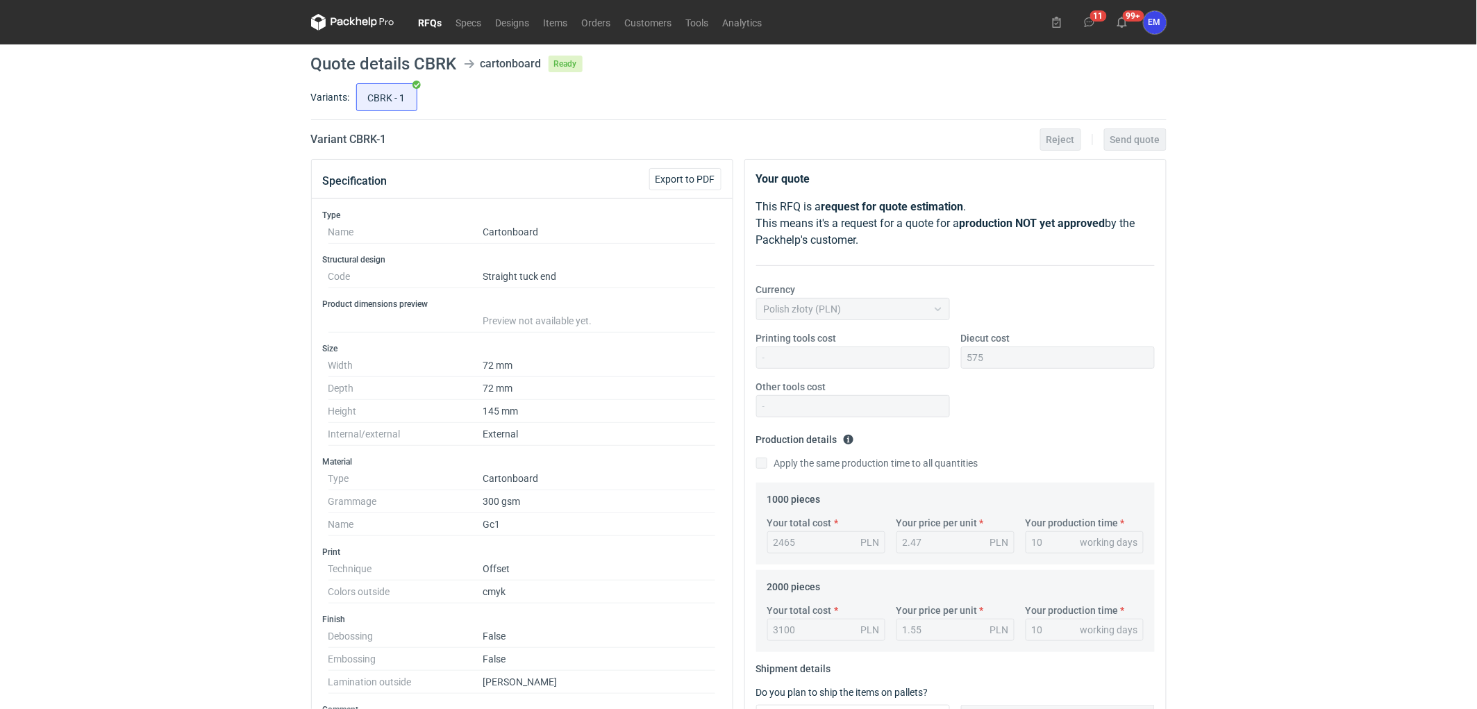
click at [425, 19] on link "RFQs" at bounding box center [431, 22] width 38 height 17
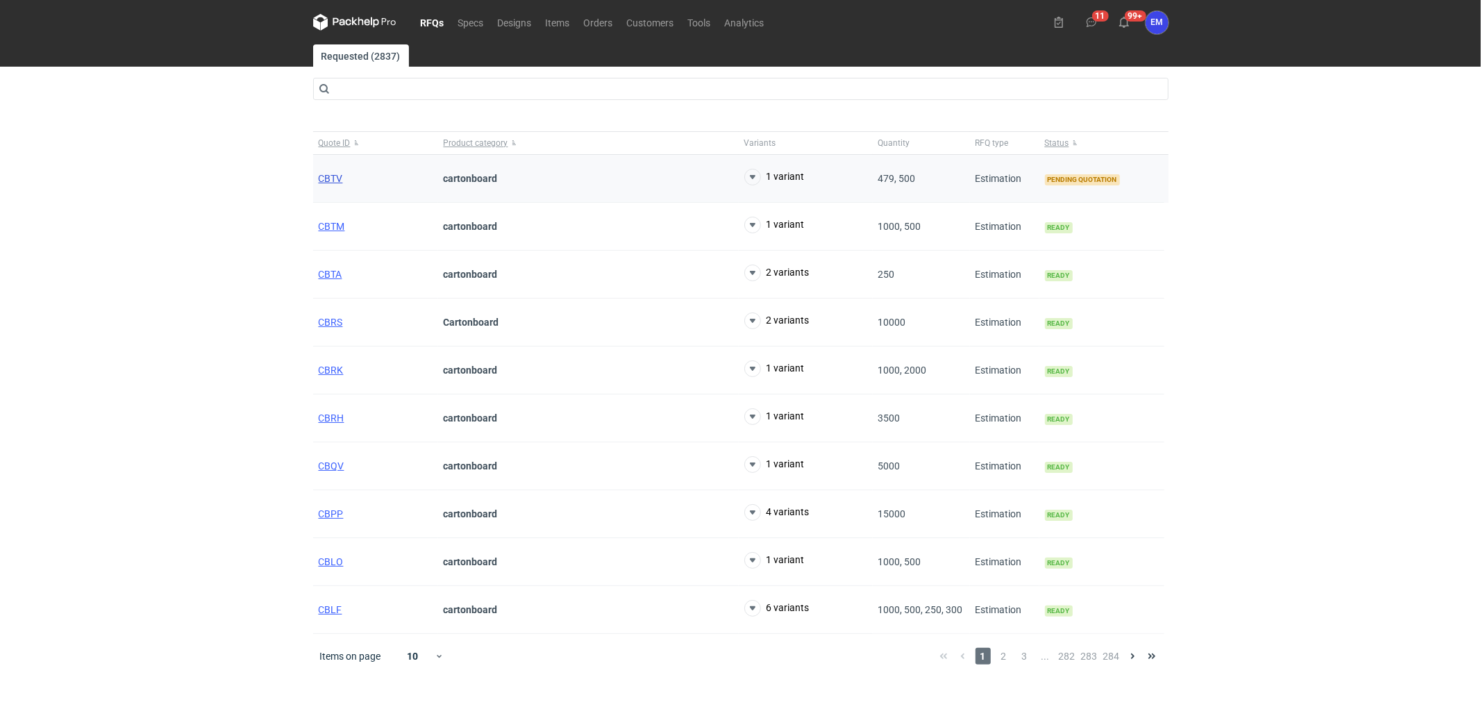
click at [339, 176] on span "CBTV" at bounding box center [331, 178] width 24 height 11
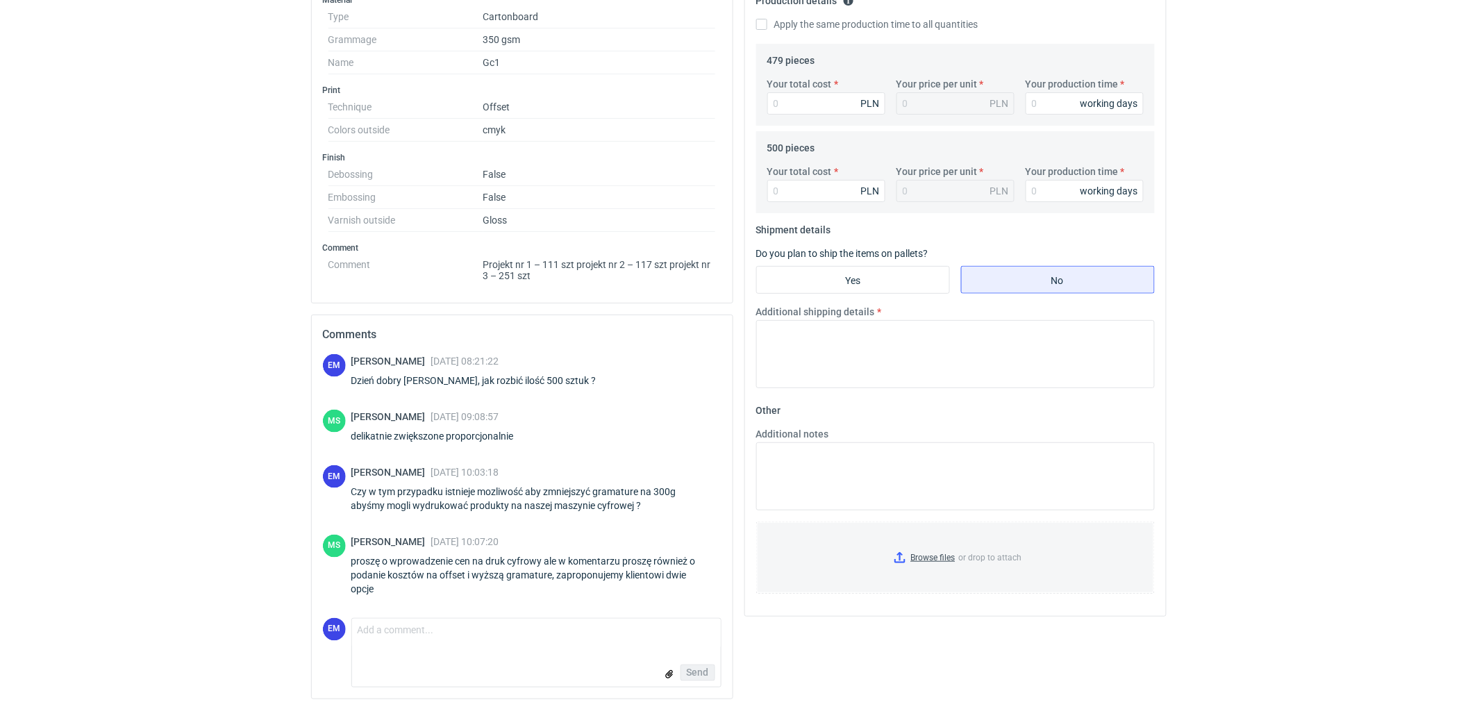
scroll to position [441, 0]
click at [830, 467] on textarea "Additional notes" at bounding box center [955, 475] width 399 height 68
type textarea "K"
type textarea "KO 3688/2025, offset, 479 szt.- 1267 zł netto; 500 szt. (KO 3699/2025)- 1276 zł…"
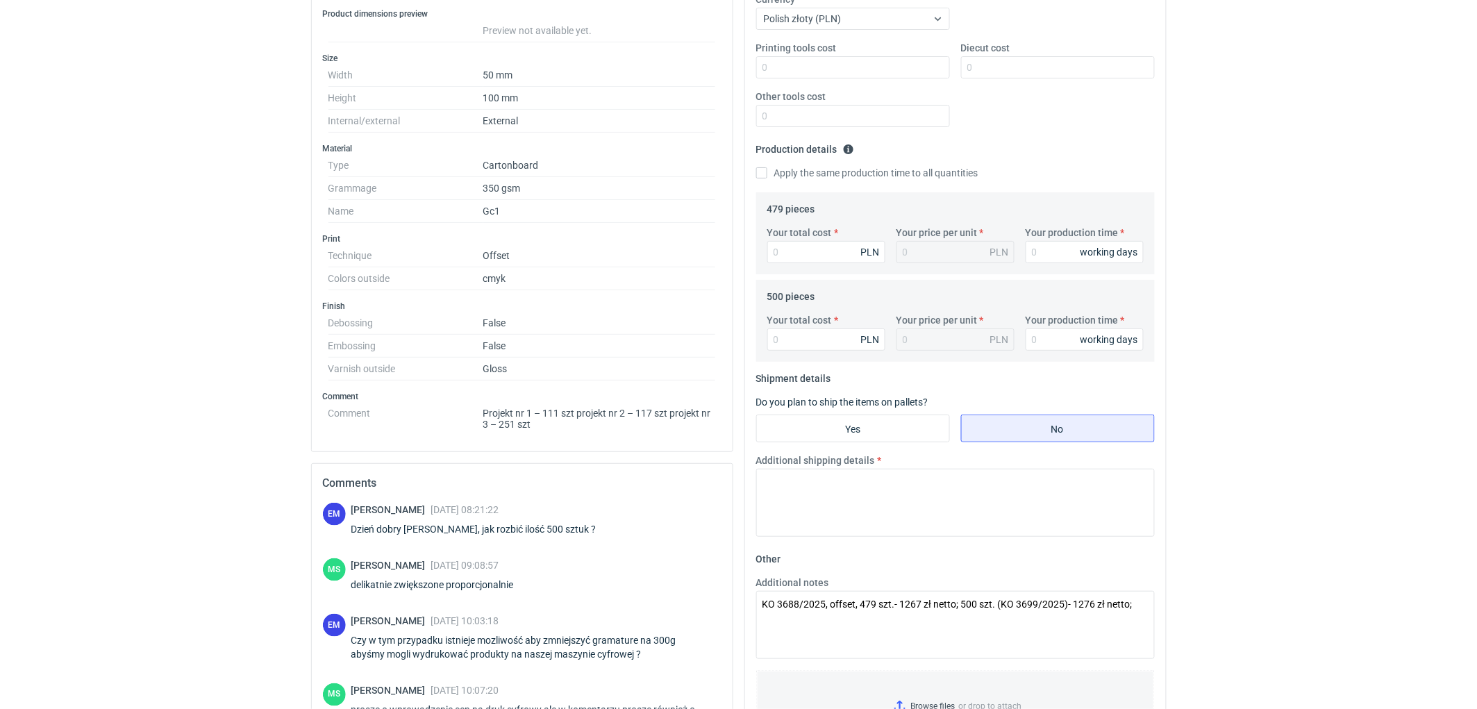
scroll to position [287, 0]
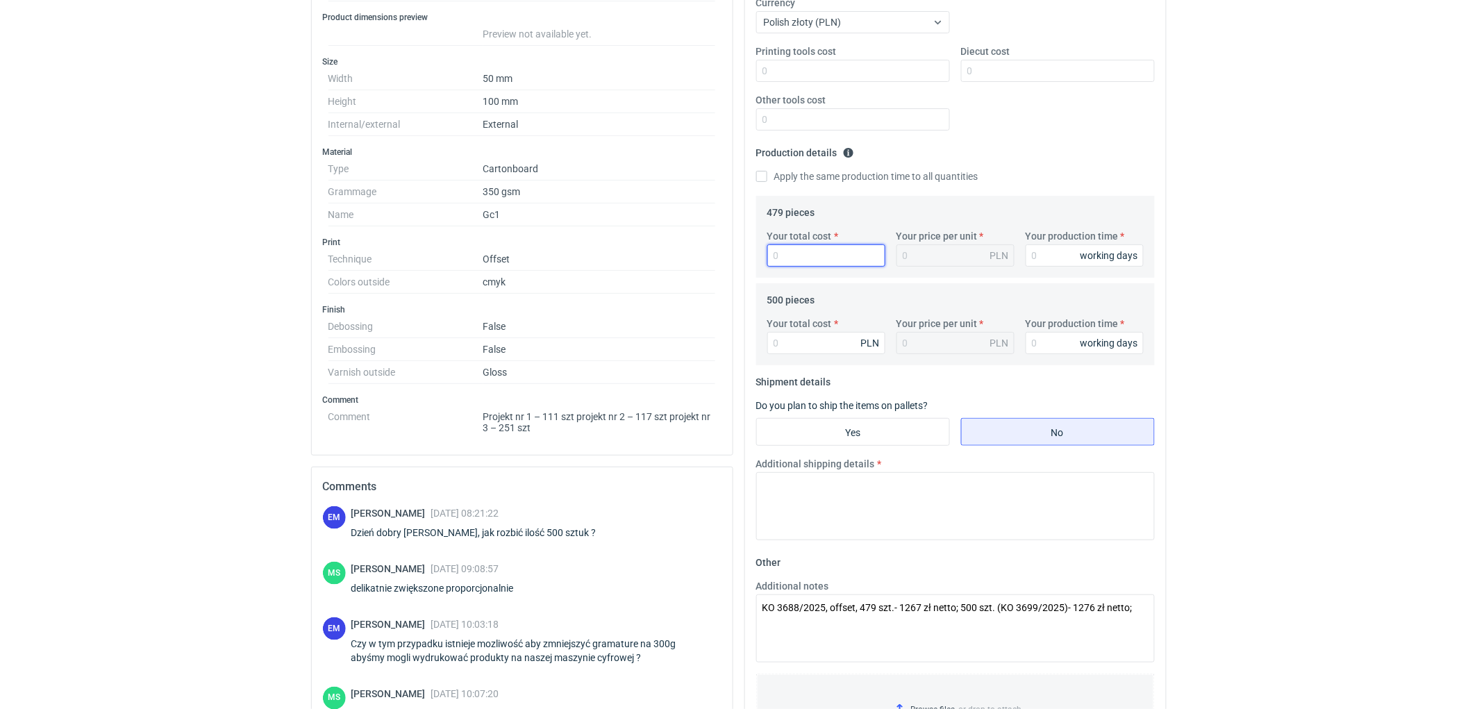
click at [804, 253] on input "Your total cost" at bounding box center [826, 255] width 118 height 22
type input "4"
type input "0.01"
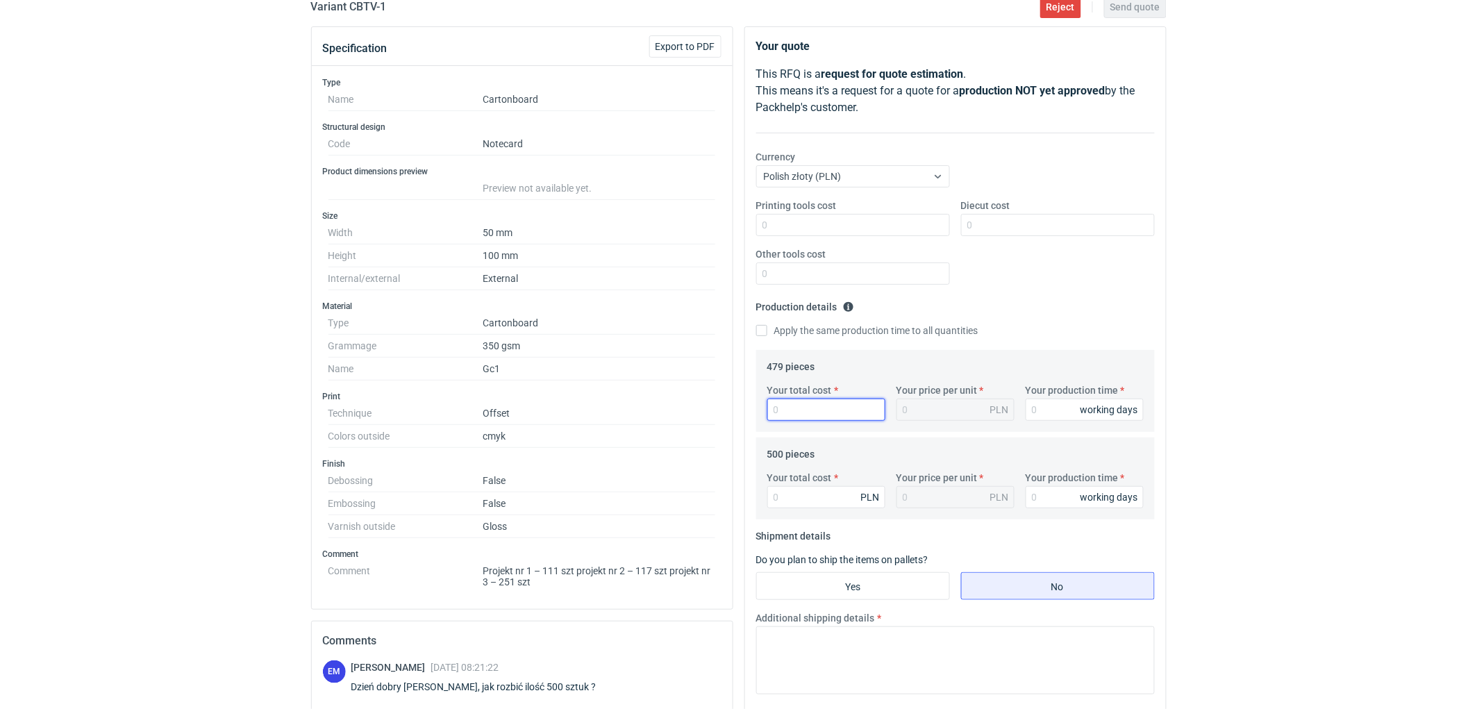
scroll to position [210, 0]
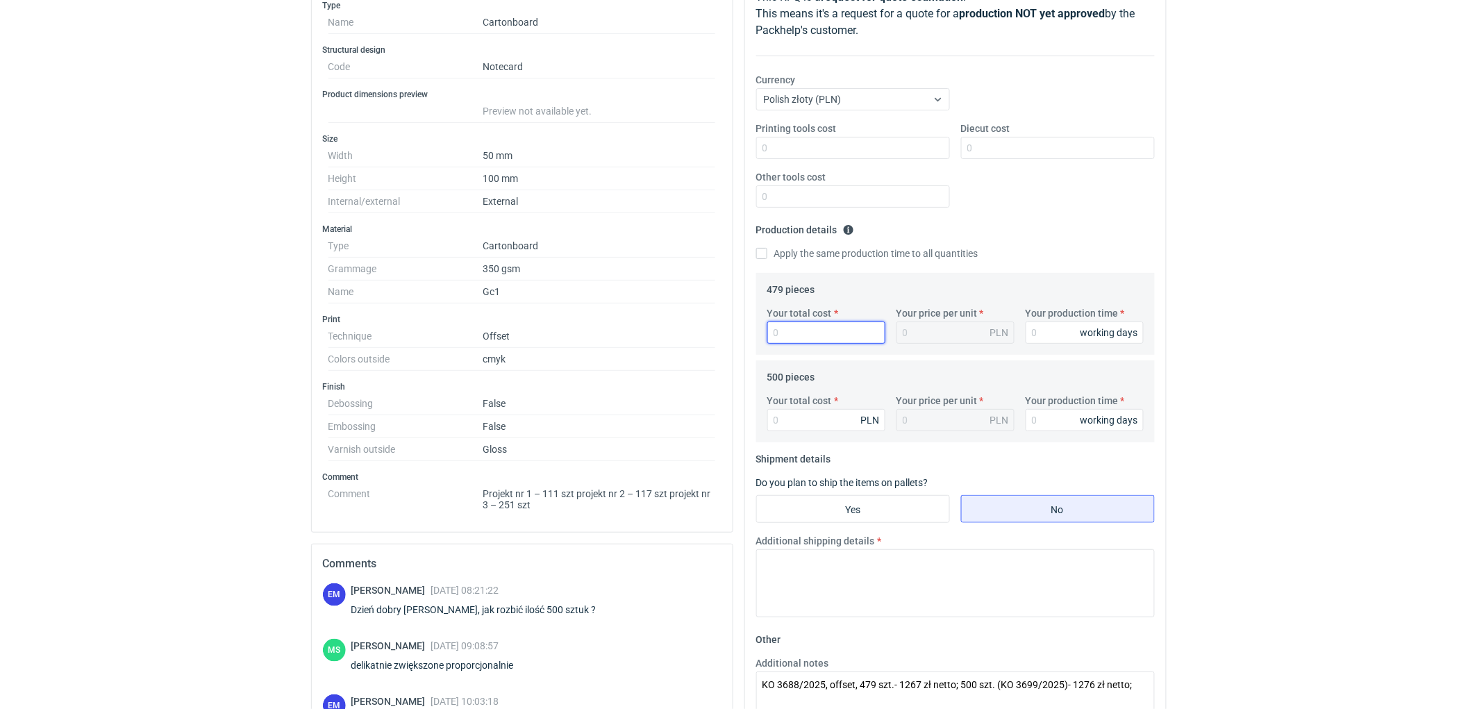
click at [808, 332] on input "Your total cost" at bounding box center [826, 333] width 118 height 22
type input "400"
type input "0.84"
type input "400"
click at [1036, 326] on input "Your production time" at bounding box center [1085, 333] width 118 height 22
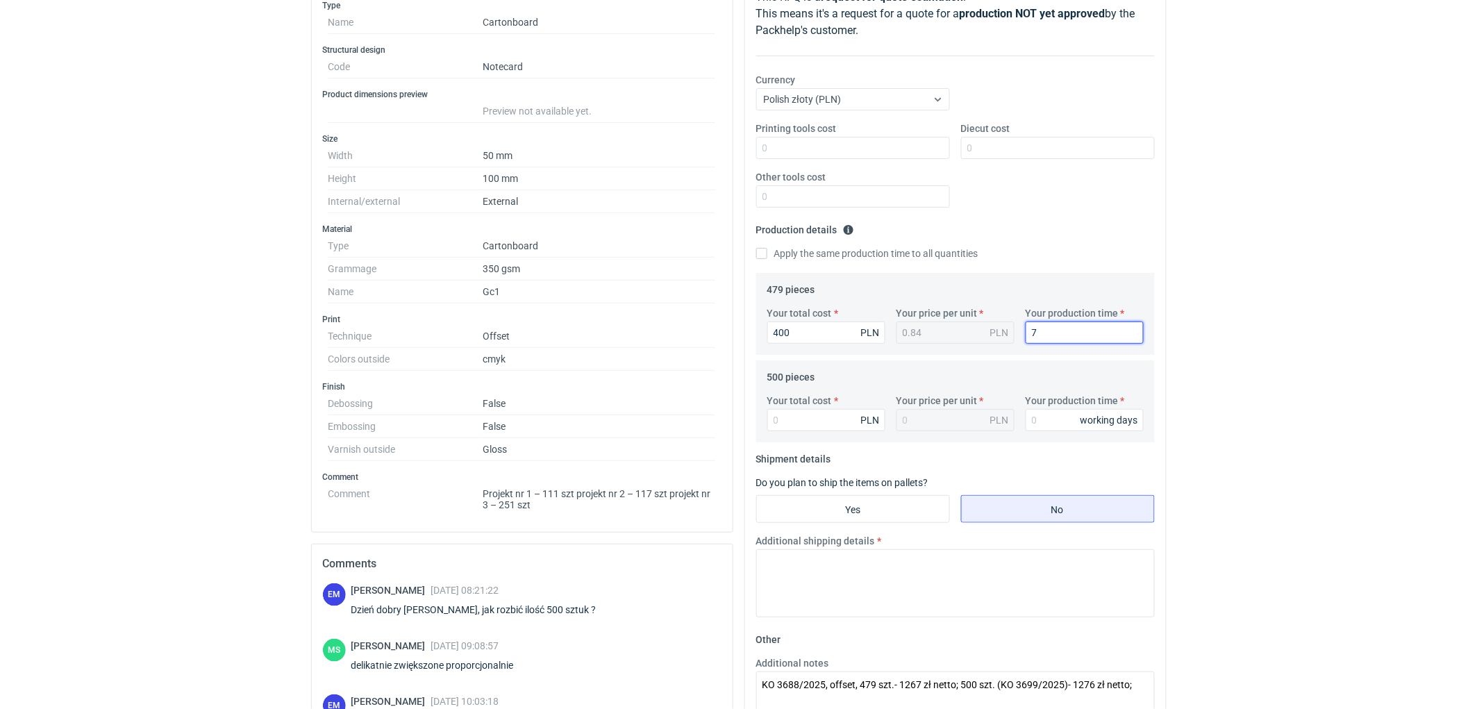
type input "7"
click at [815, 418] on input "Your total cost" at bounding box center [826, 420] width 118 height 22
type input "400"
type input "0.8"
type input "400"
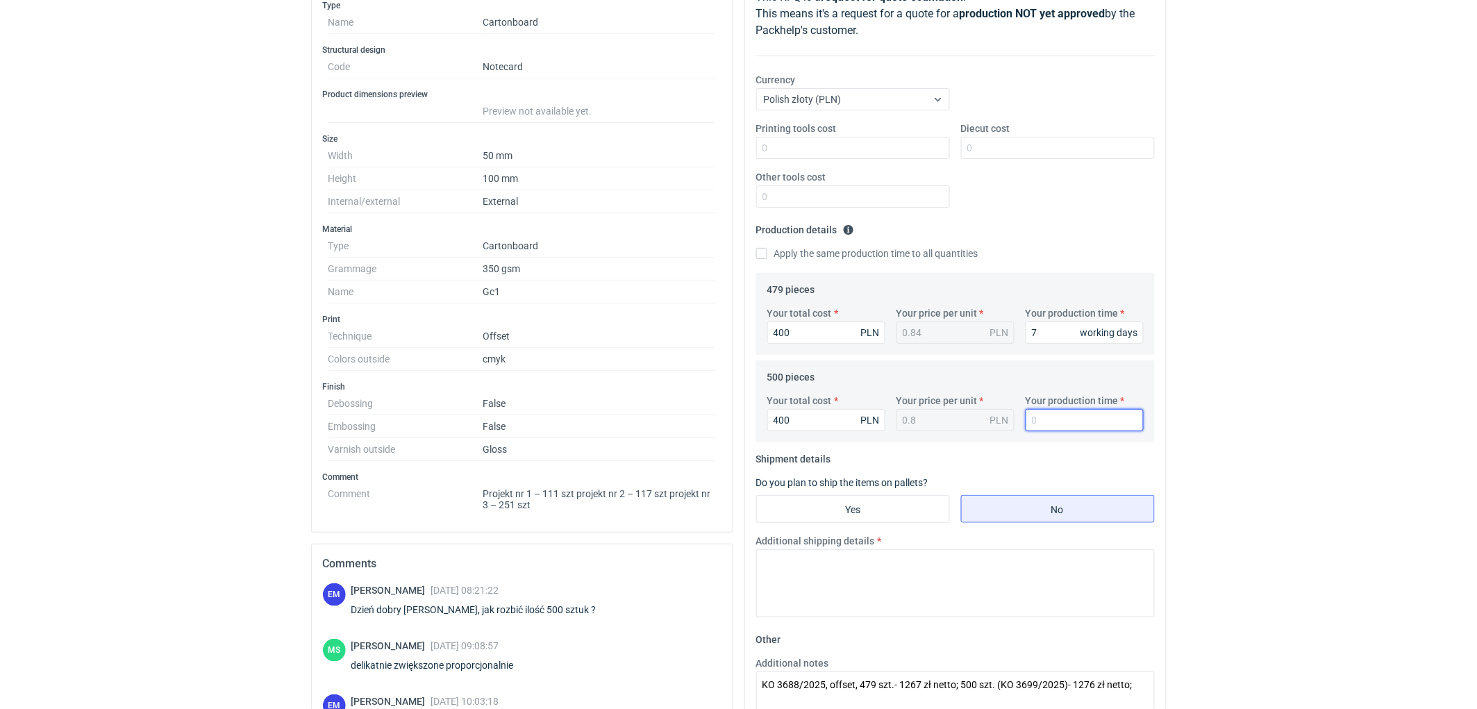
click at [1053, 426] on input "Your production time" at bounding box center [1085, 420] width 118 height 22
type input "7"
click at [1304, 378] on div "RFQs Specs Designs Items Orders Customers Tools Analytics 11 99+ EM [PERSON_NAM…" at bounding box center [738, 144] width 1477 height 709
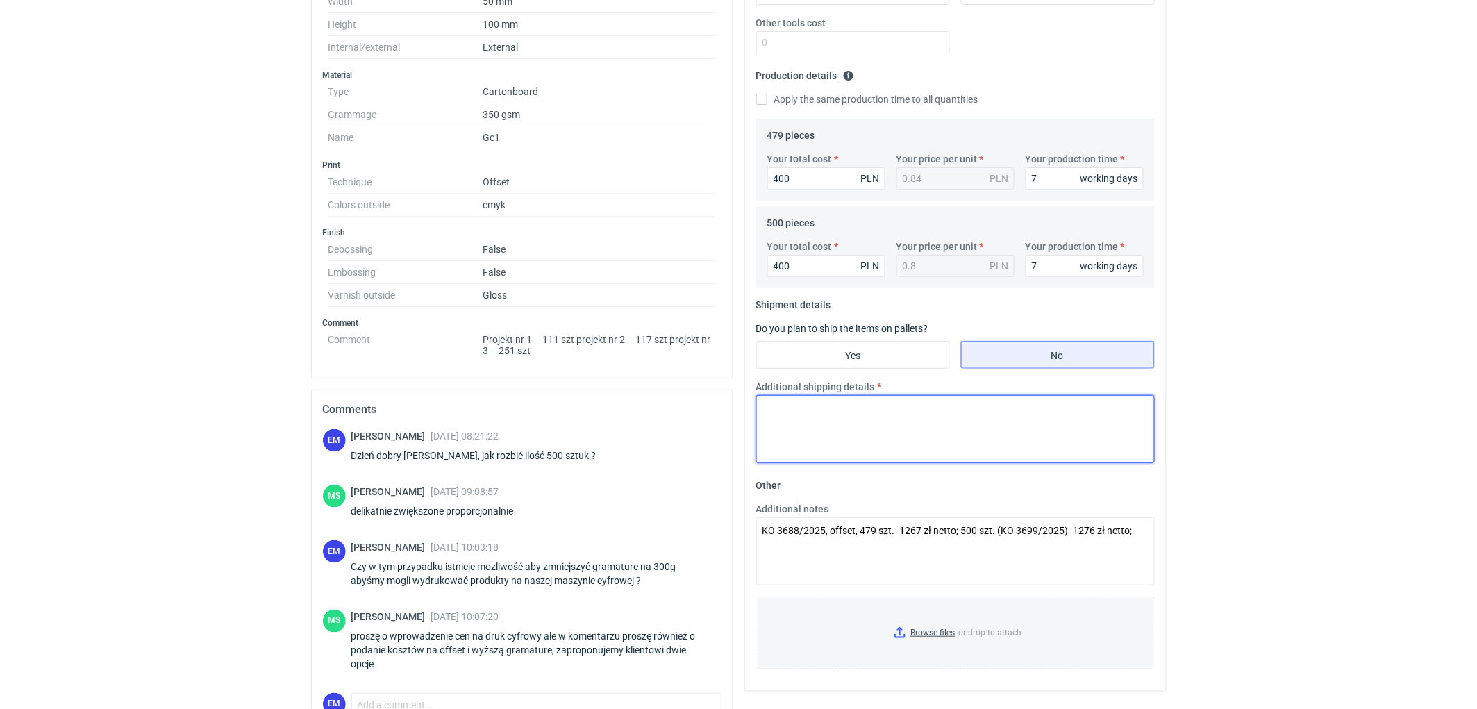
click at [870, 438] on textarea "Additional shipping details" at bounding box center [955, 429] width 399 height 68
type textarea "W"
type textarea "1"
type textarea "Pakowanie osobno motywami - 3 małe kartony lub 1 większy(wszystkie motywy popak…"
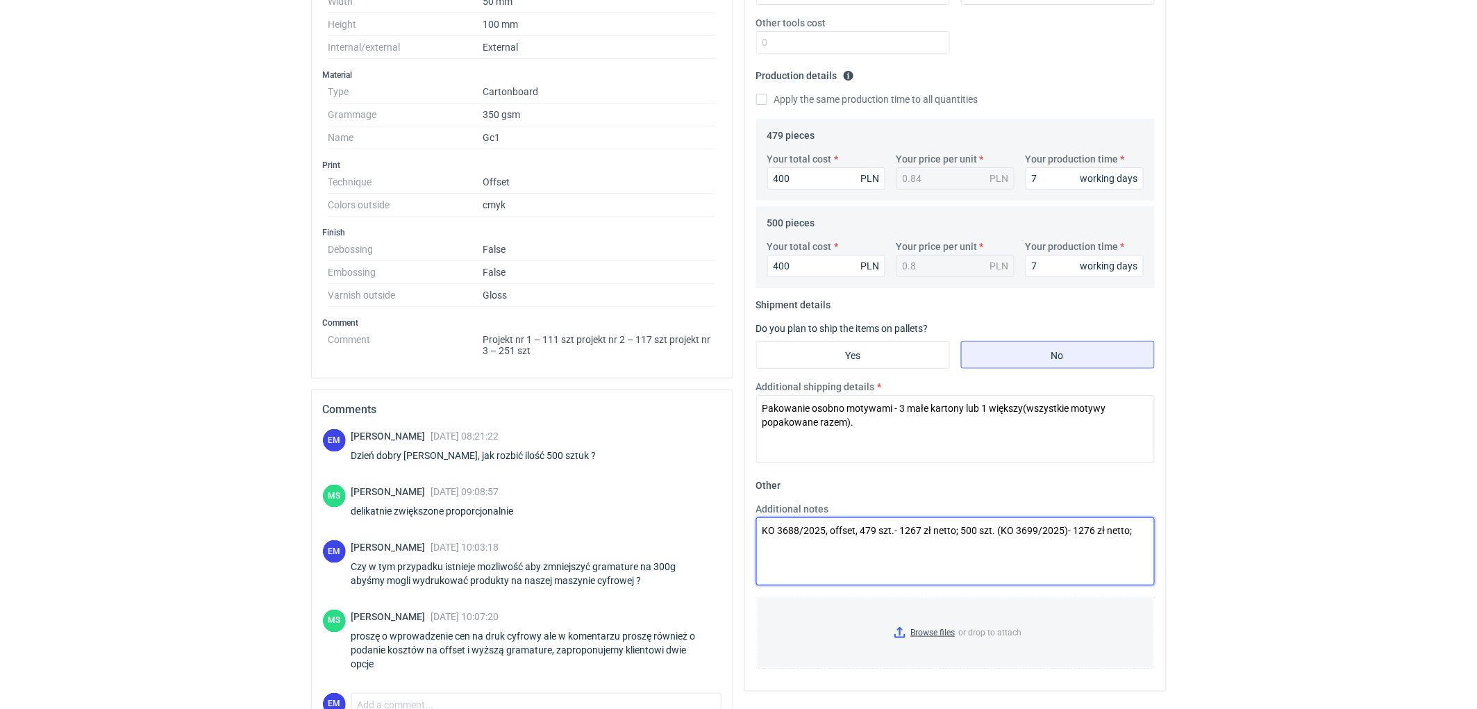
click at [762, 525] on textarea "KO 3688/2025, offset, 479 szt.- 1267 zł netto; 500 szt. (KO 3699/2025)- 1276 zł…" at bounding box center [955, 551] width 399 height 68
click at [952, 531] on textarea "Wprowadzone zostały ceny na druk cyfrowy. Przedstawiam ceny na druk offsetowy n…" at bounding box center [955, 551] width 399 height 68
click at [1122, 558] on textarea "Wprowadzone zostały ceny na druk cyfrowy dla gramatury 300g. Przedstawiam ceny …" at bounding box center [955, 551] width 399 height 68
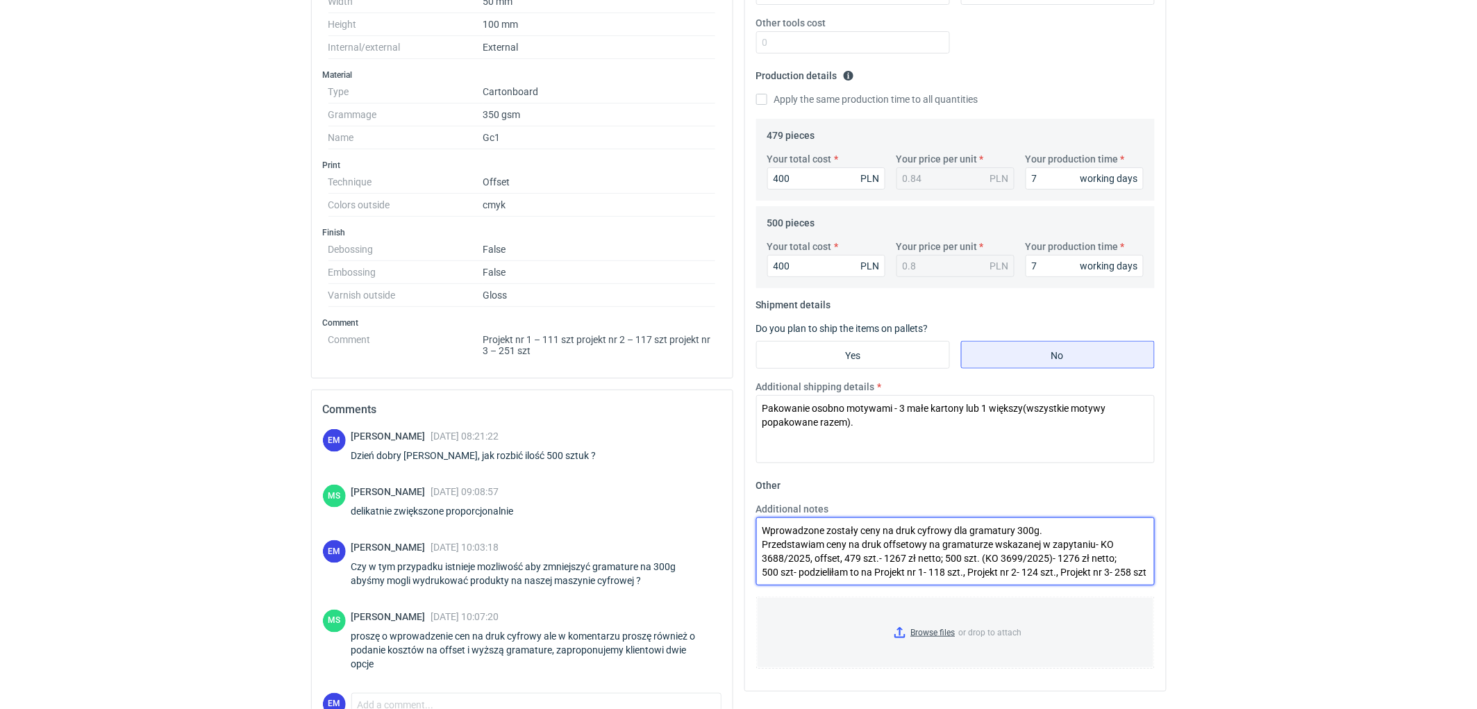
scroll to position [8, 0]
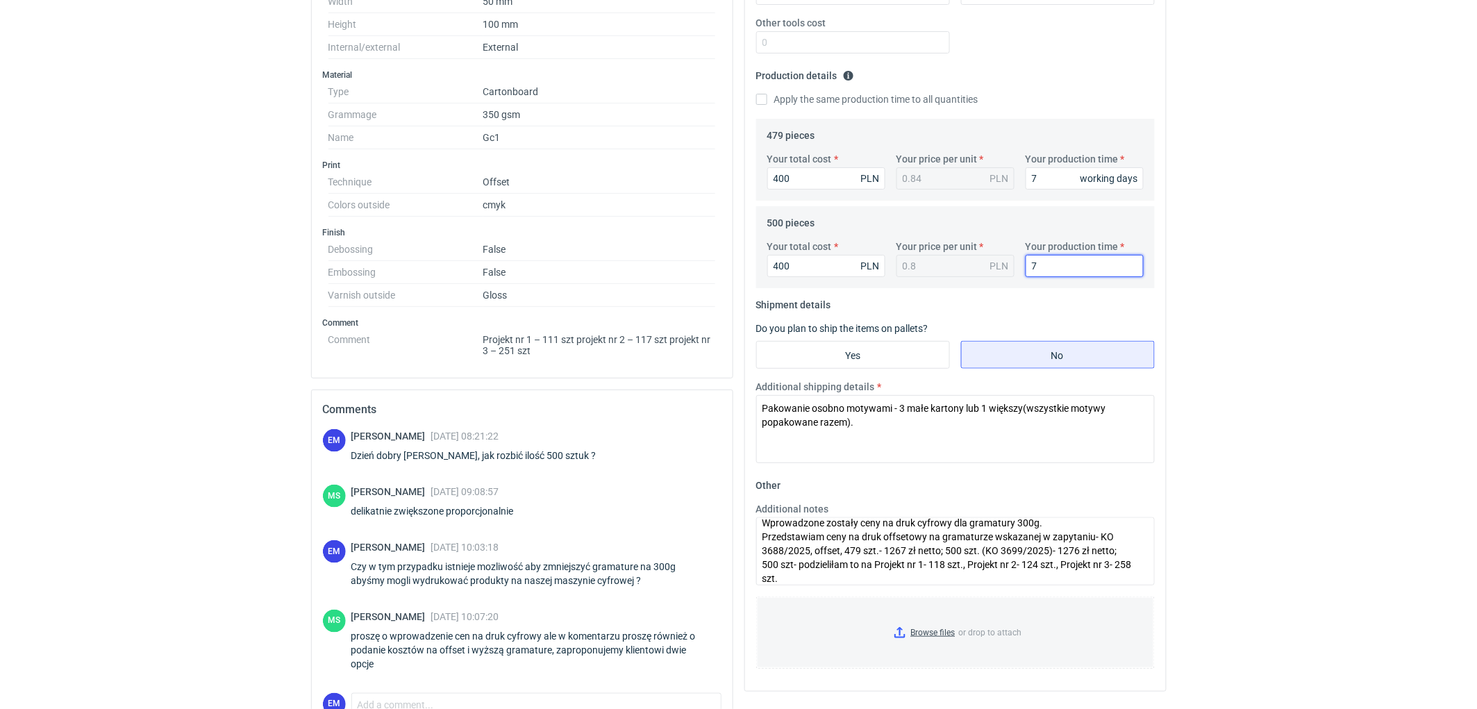
click at [813, 574] on textarea "Wprowadzone zostały ceny na druk cyfrowy dla gramatury 300g. Przedstawiam ceny …" at bounding box center [955, 551] width 399 height 68
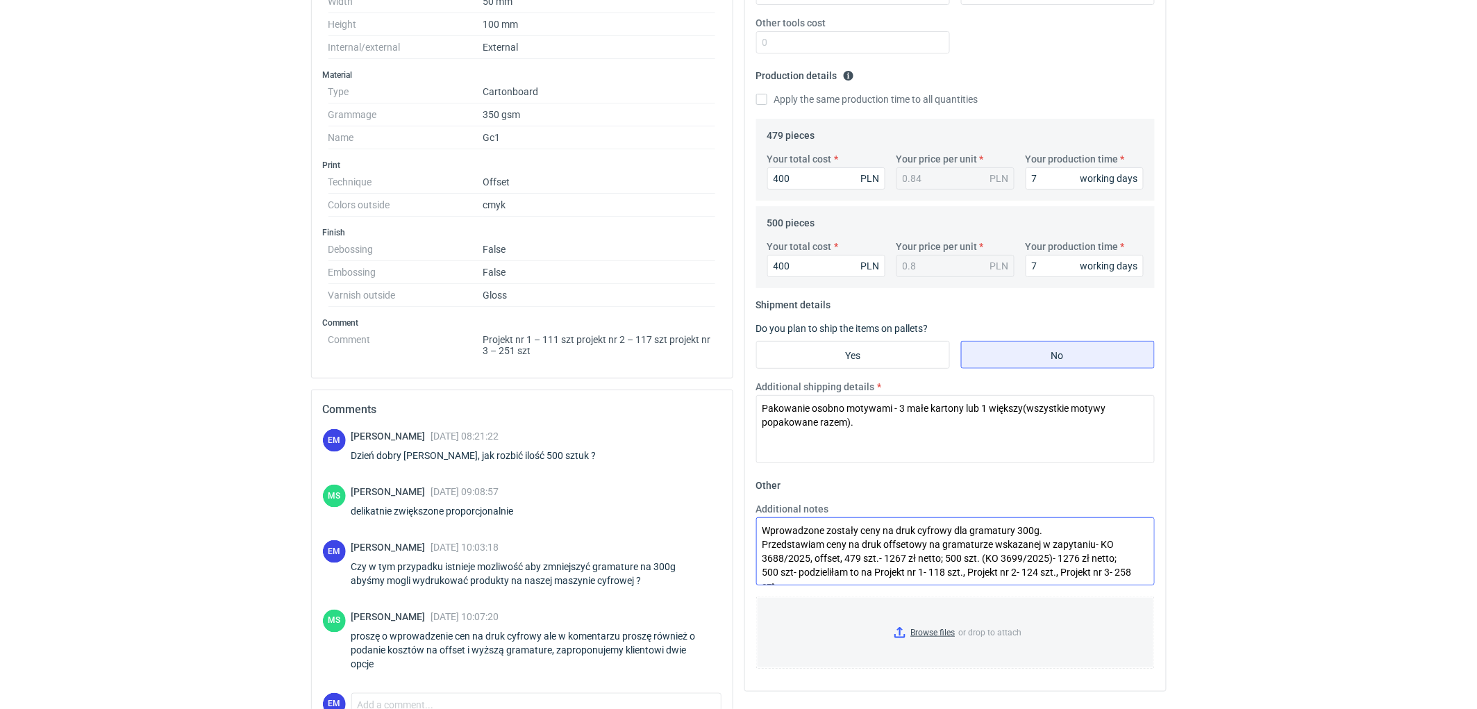
scroll to position [28, 0]
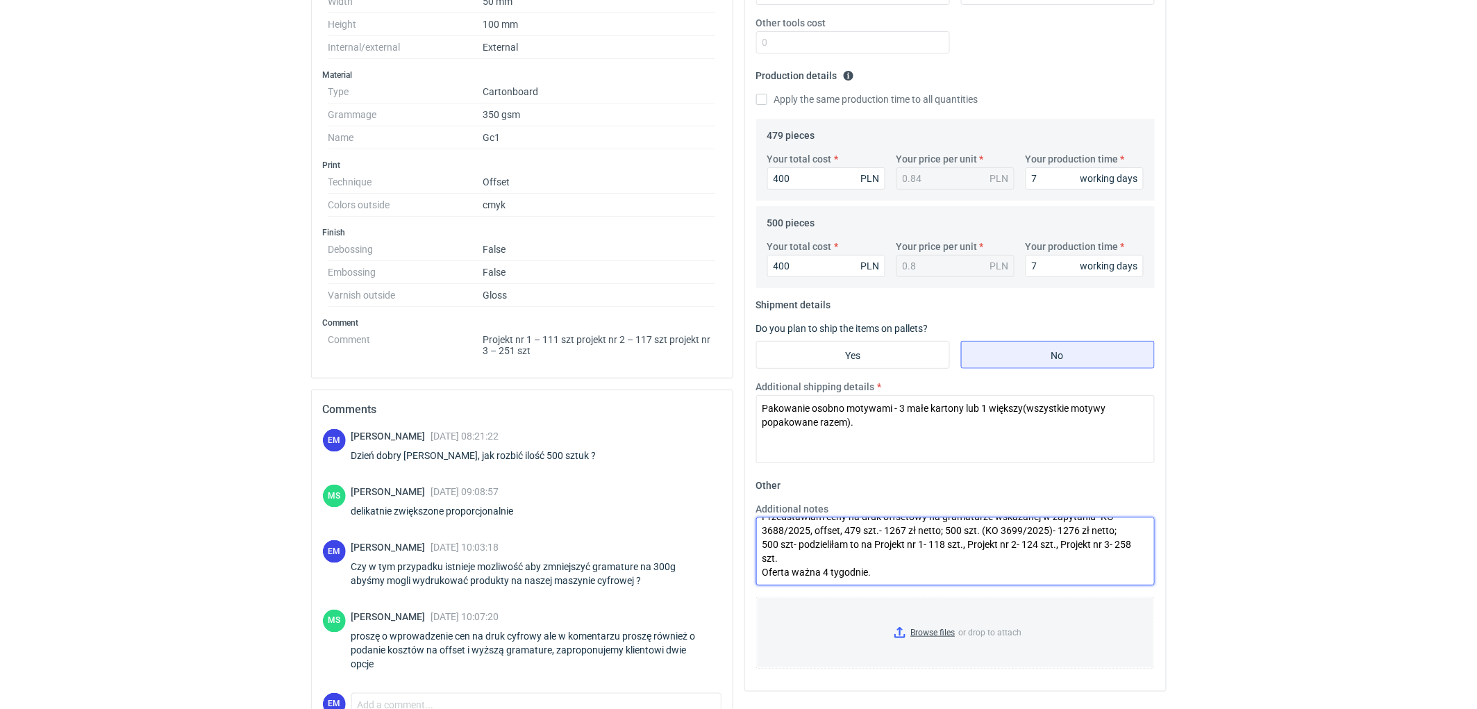
click at [801, 557] on textarea "Wprowadzone zostały ceny na druk cyfrowy dla gramatury 300g. Przedstawiam ceny …" at bounding box center [955, 551] width 399 height 68
click at [800, 574] on textarea "Wprowadzone zostały ceny na druk cyfrowy dla gramatury 300g. Przedstawiam ceny …" at bounding box center [955, 551] width 399 height 68
type textarea "Wprowadzone zostały ceny na druk cyfrowy dla gramatury 300g. Przedstawiam ceny …"
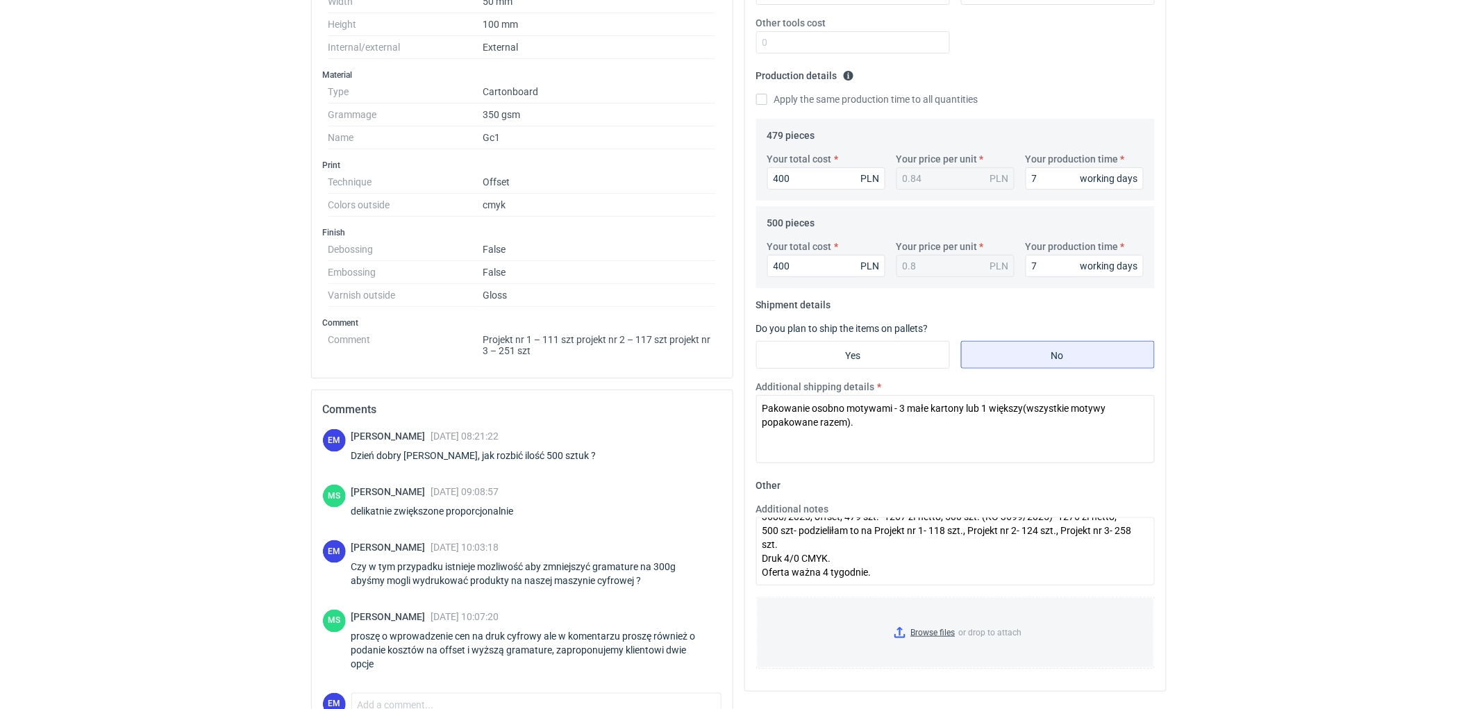
click at [1024, 408] on textarea "Pakowanie osobno motywami - 3 małe kartony lub 1 większy(wszystkie motywy popak…" at bounding box center [955, 429] width 399 height 68
click at [773, 422] on textarea "Pakowanie osobno motywami - 3 małe kartony lub 1 większy (wszystkie motywy popa…" at bounding box center [955, 429] width 399 height 68
click at [767, 417] on textarea "Pakowanie osobno motywami - 3 małe kartony lub 1 większy (wszystkie motywy spak…" at bounding box center [955, 429] width 399 height 68
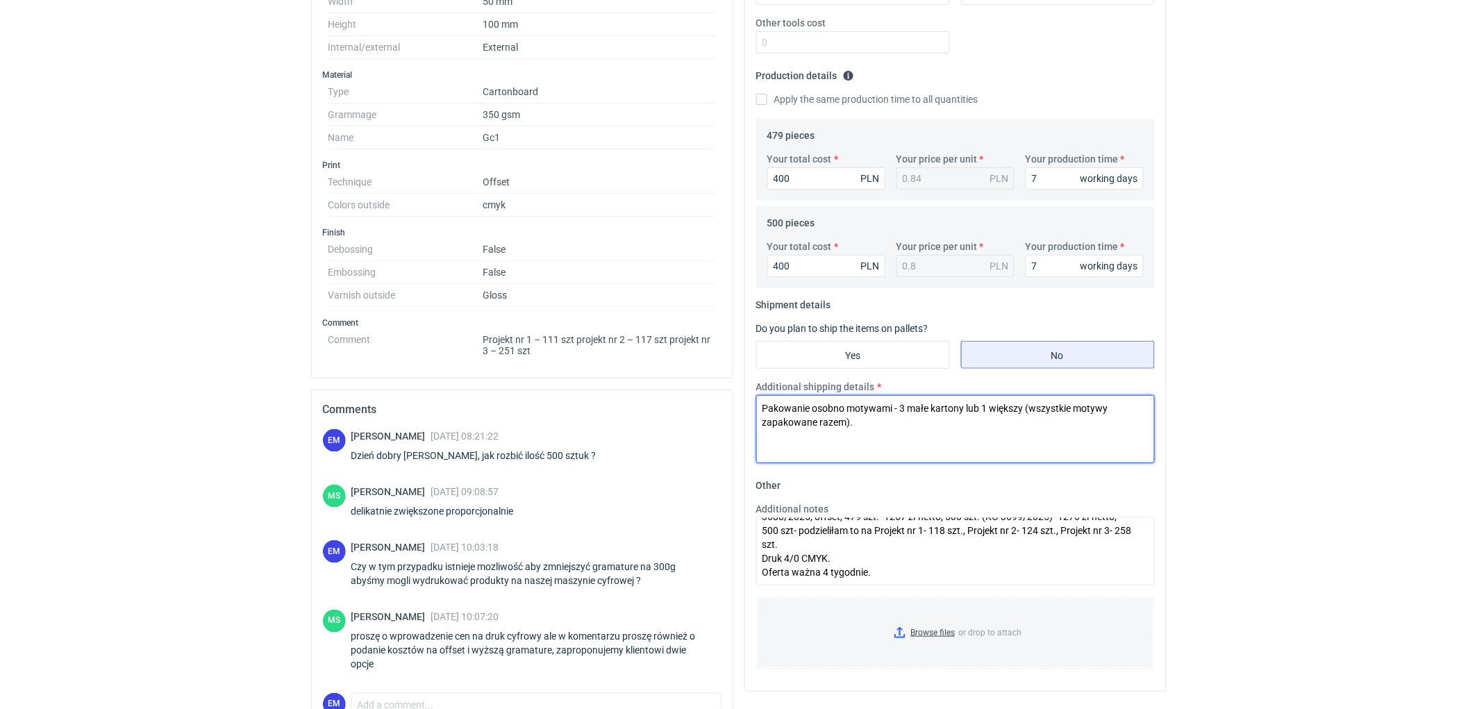
type textarea "Pakowanie osobno motywami - 3 małe kartony lub 1 większy (wszystkie motywy zapa…"
drag, startPoint x: 1195, startPoint y: 431, endPoint x: 1220, endPoint y: 435, distance: 25.2
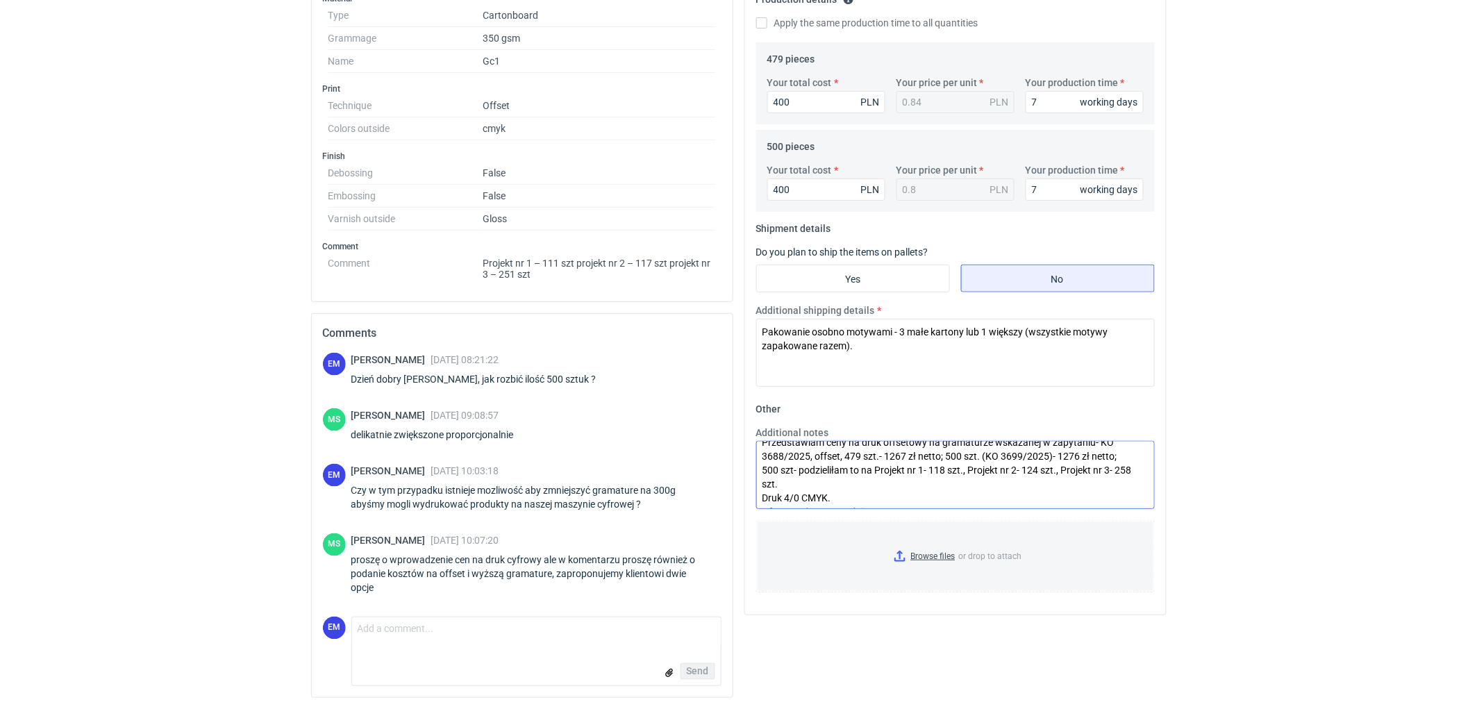
scroll to position [0, 0]
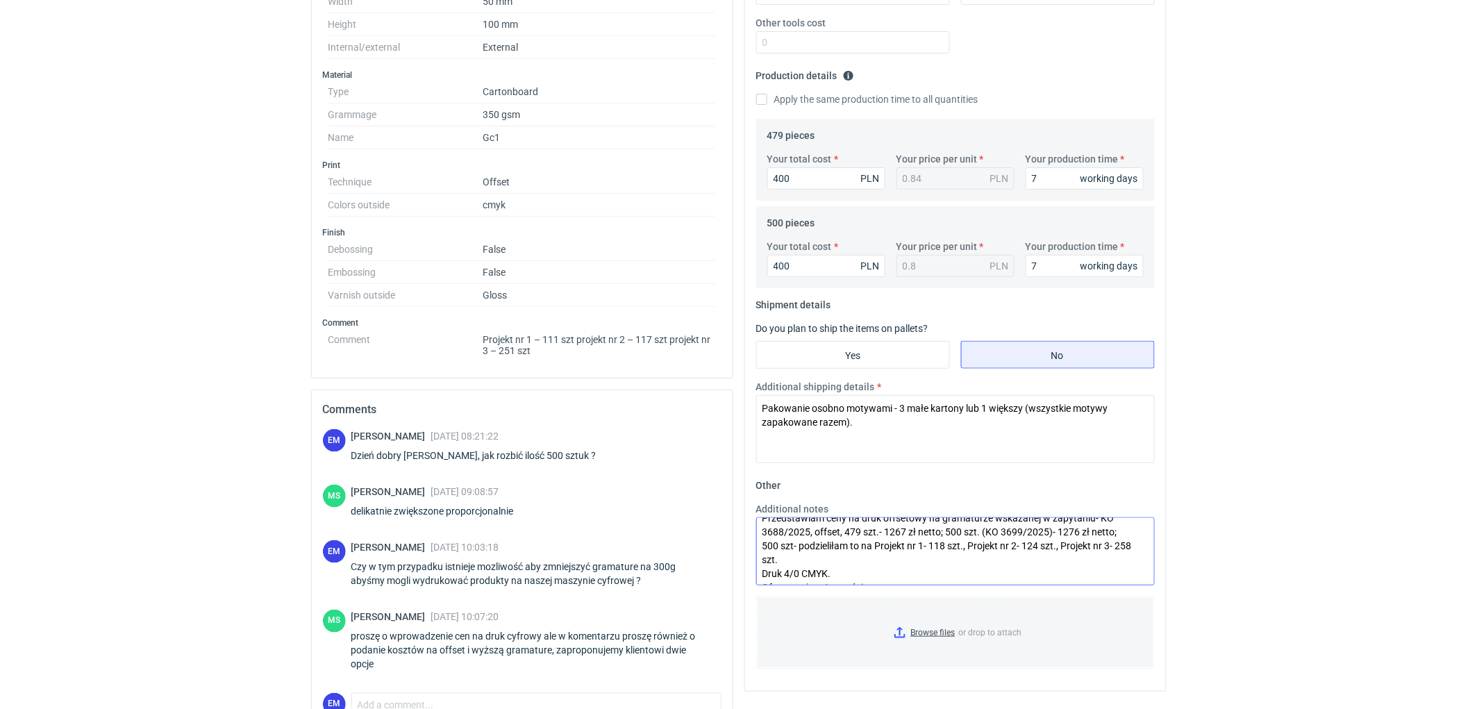
scroll to position [42, 0]
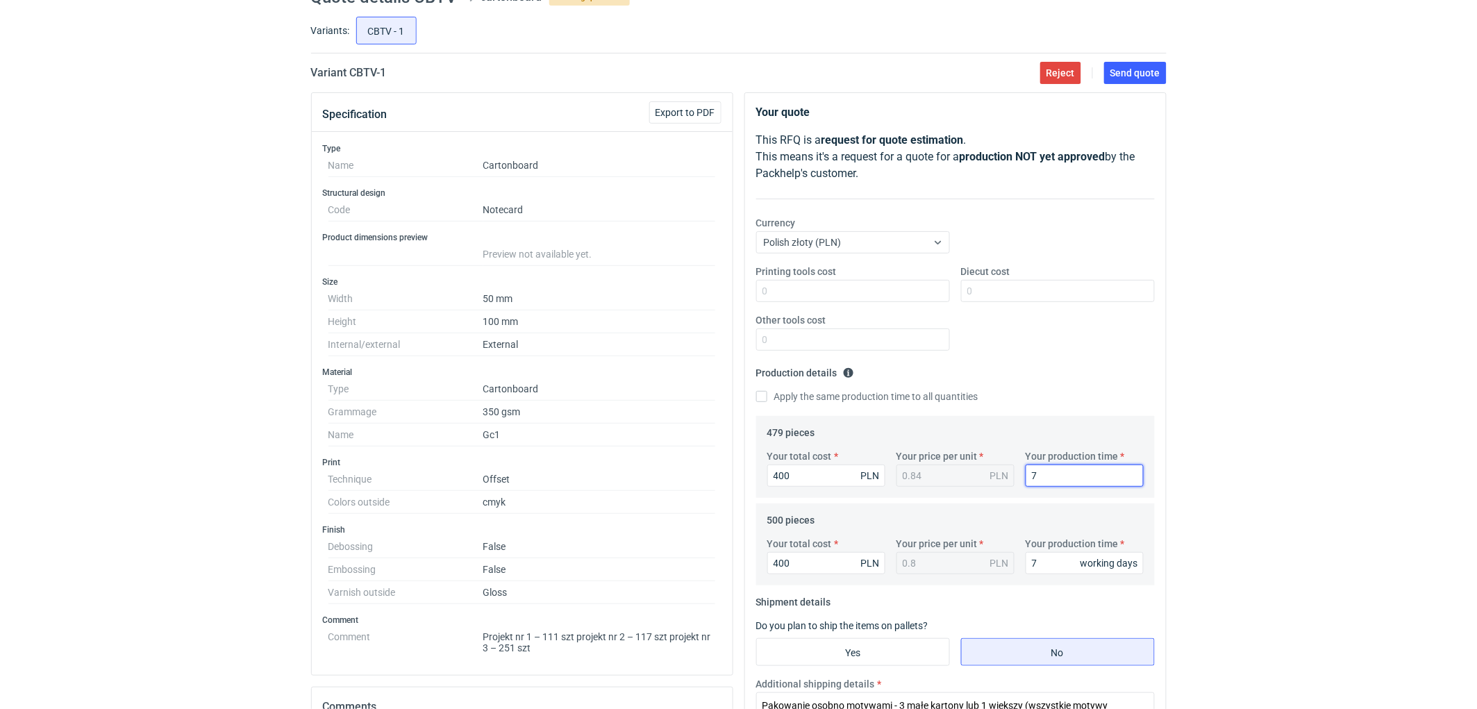
scroll to position [0, 0]
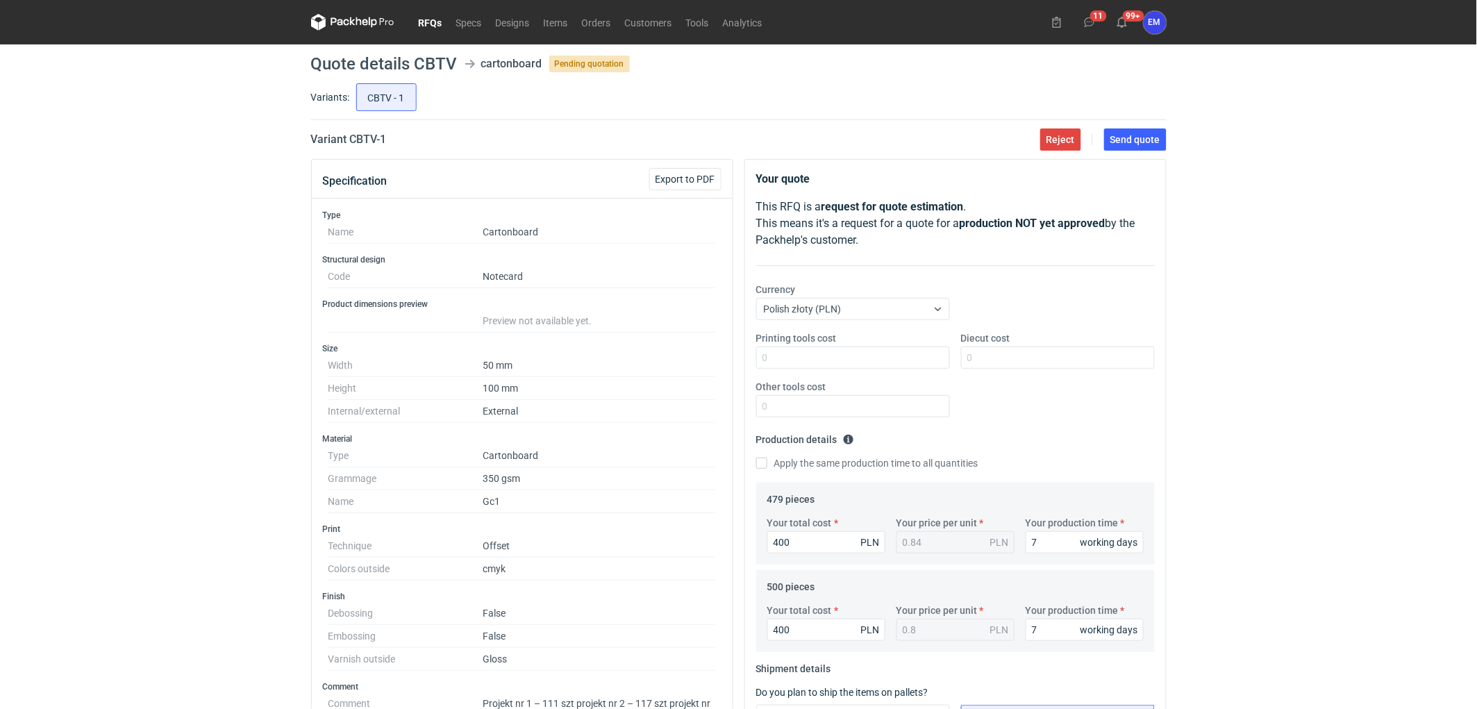
click at [1267, 252] on div "RFQs Specs Designs Items Orders Customers Tools Analytics 11 99+ EM [PERSON_NAM…" at bounding box center [738, 354] width 1477 height 709
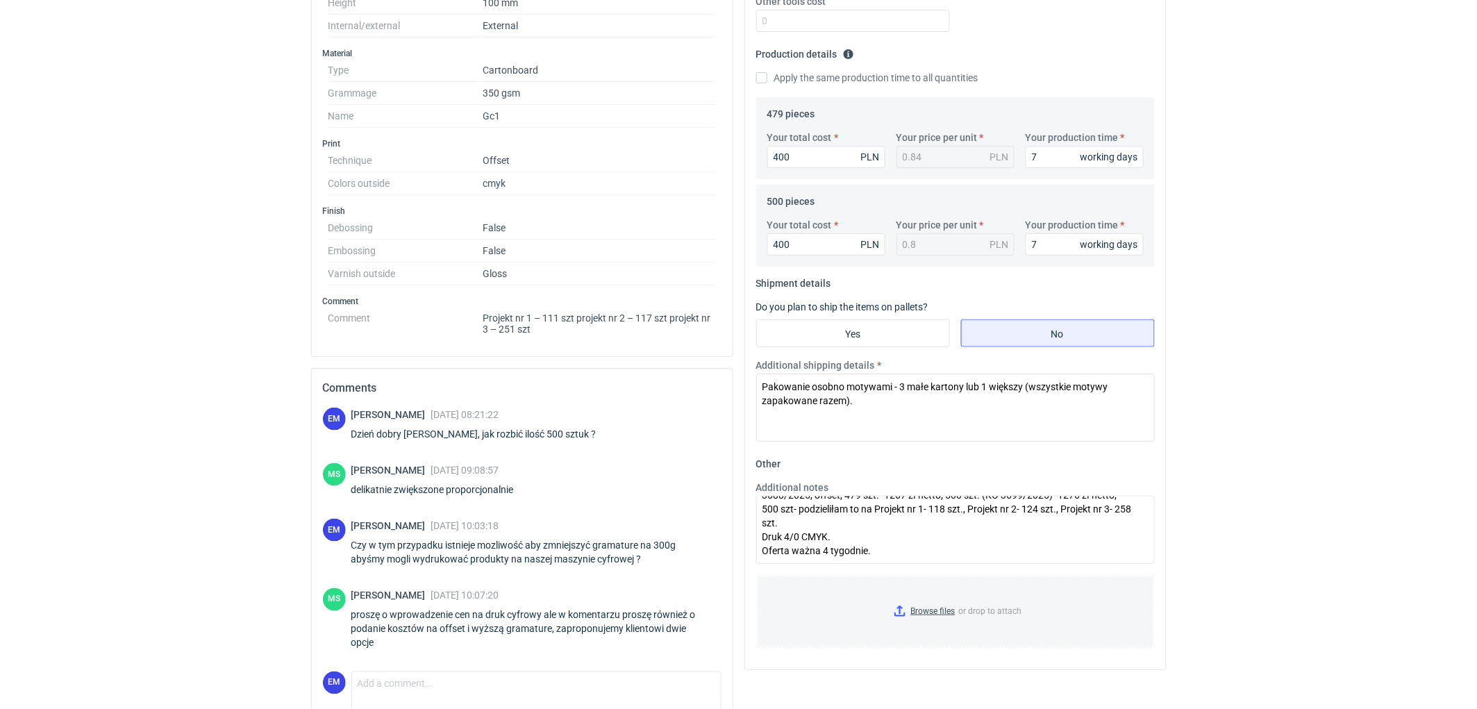
scroll to position [77, 0]
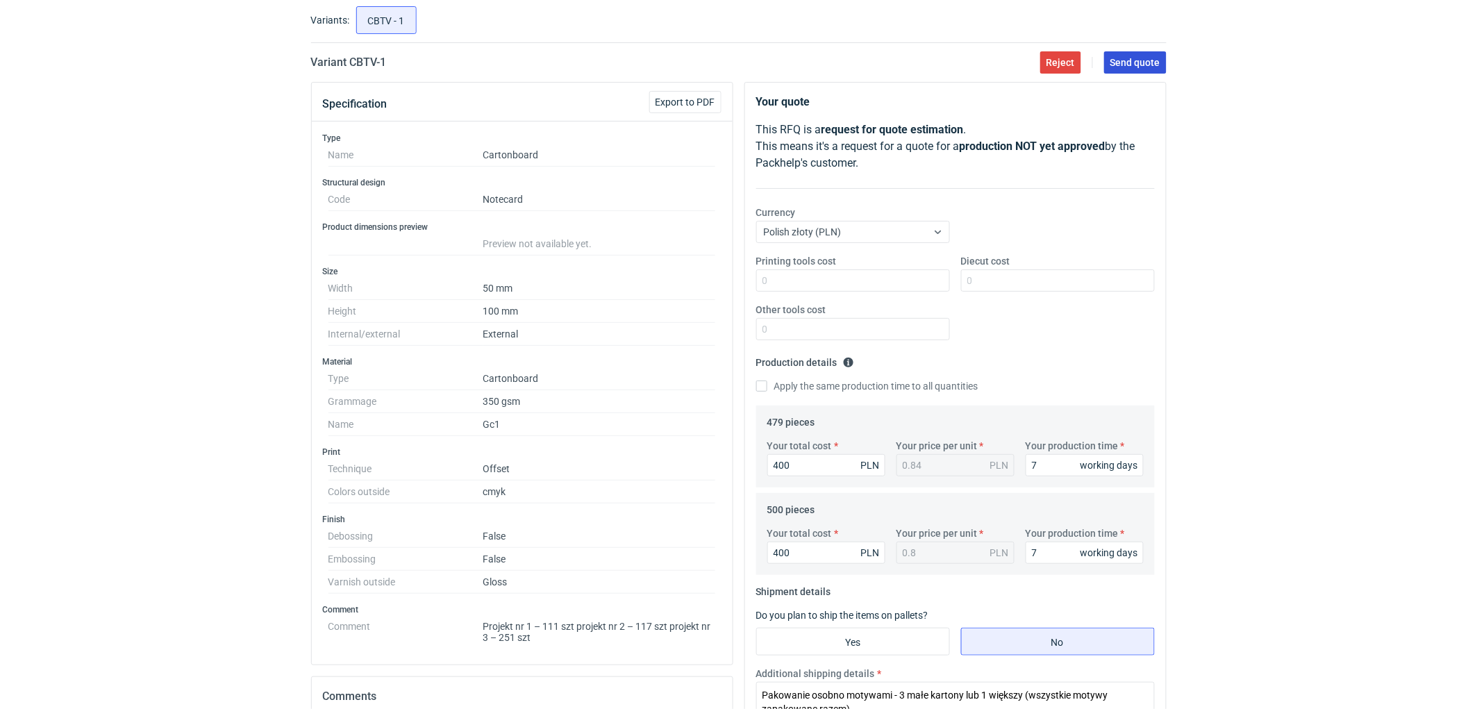
click at [1146, 65] on span "Send quote" at bounding box center [1136, 63] width 50 height 10
click at [165, 262] on div "RFQs Specs Designs Items Orders Customers Tools Analytics 11 99+ EM [PERSON_NAM…" at bounding box center [738, 277] width 1477 height 709
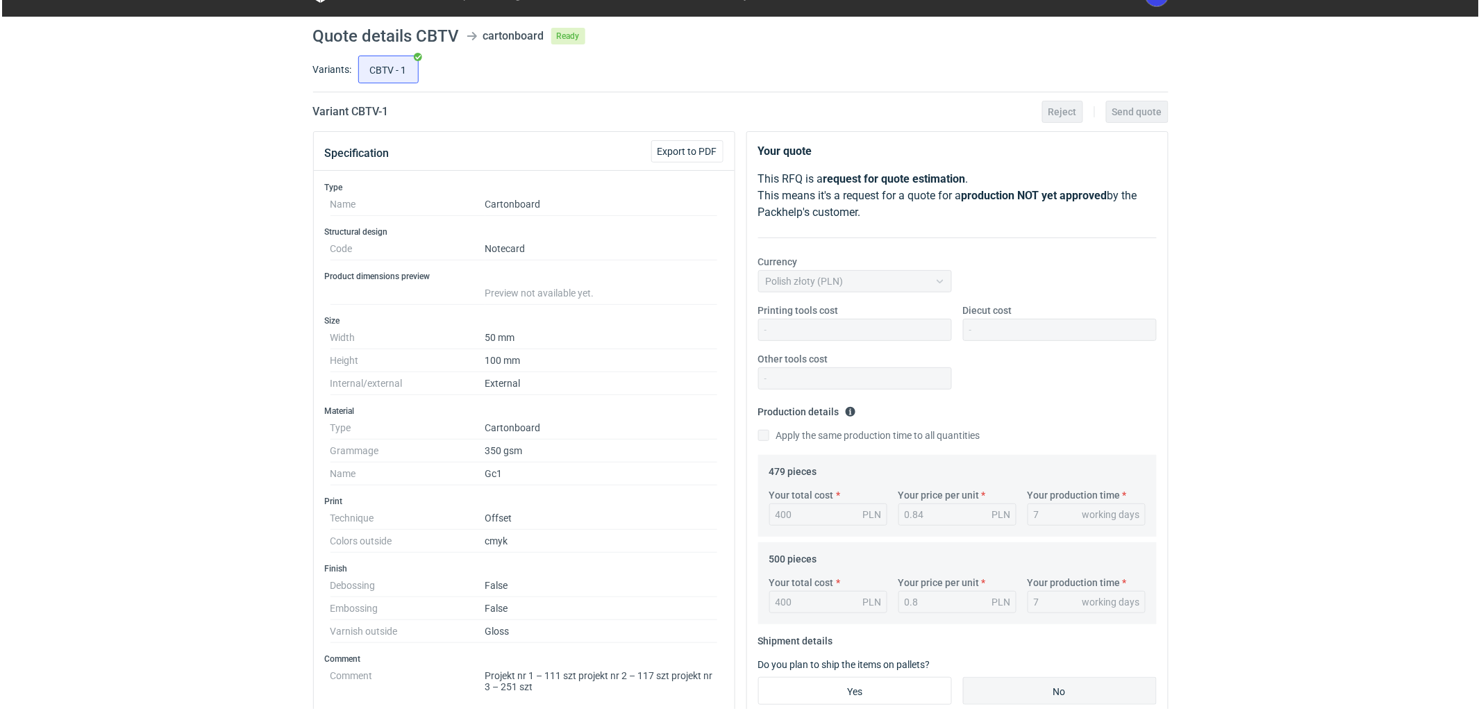
scroll to position [0, 0]
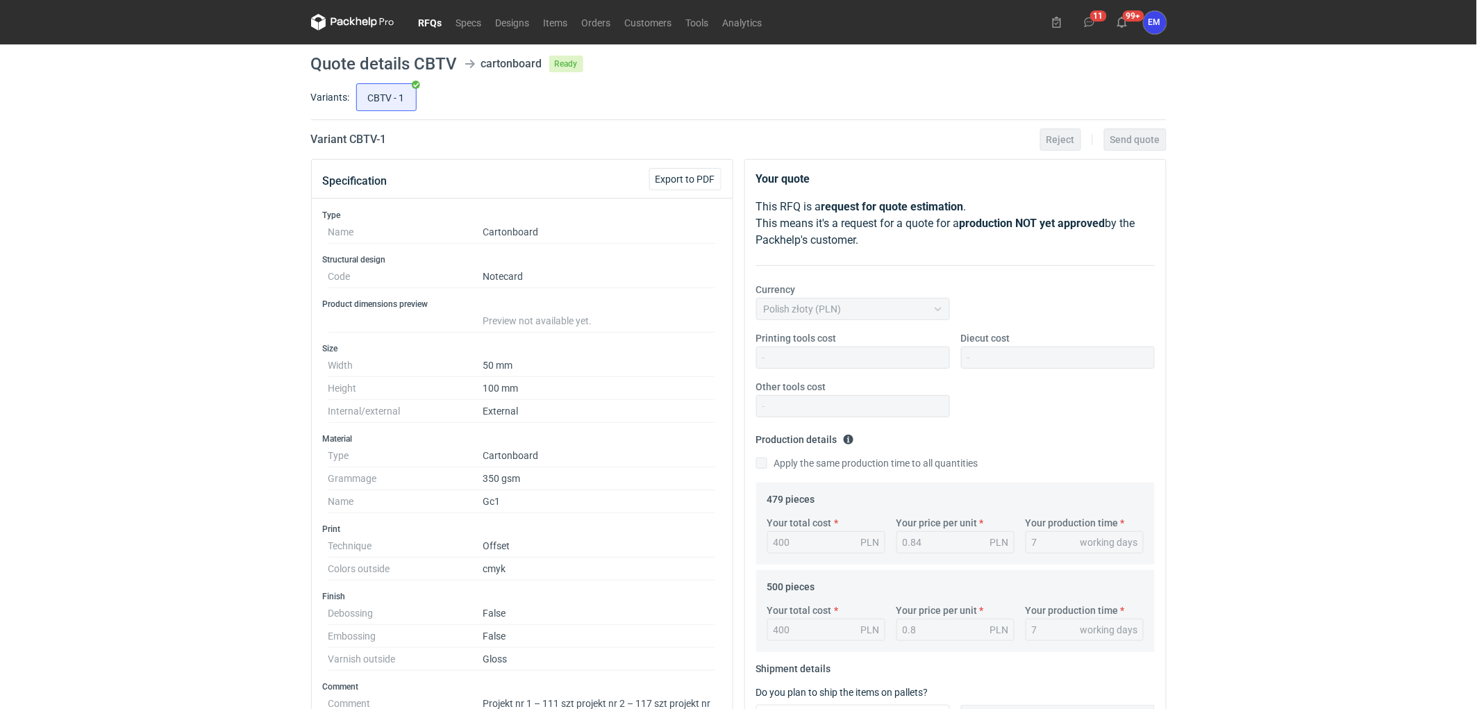
click at [361, 21] on icon at bounding box center [359, 21] width 6 height 8
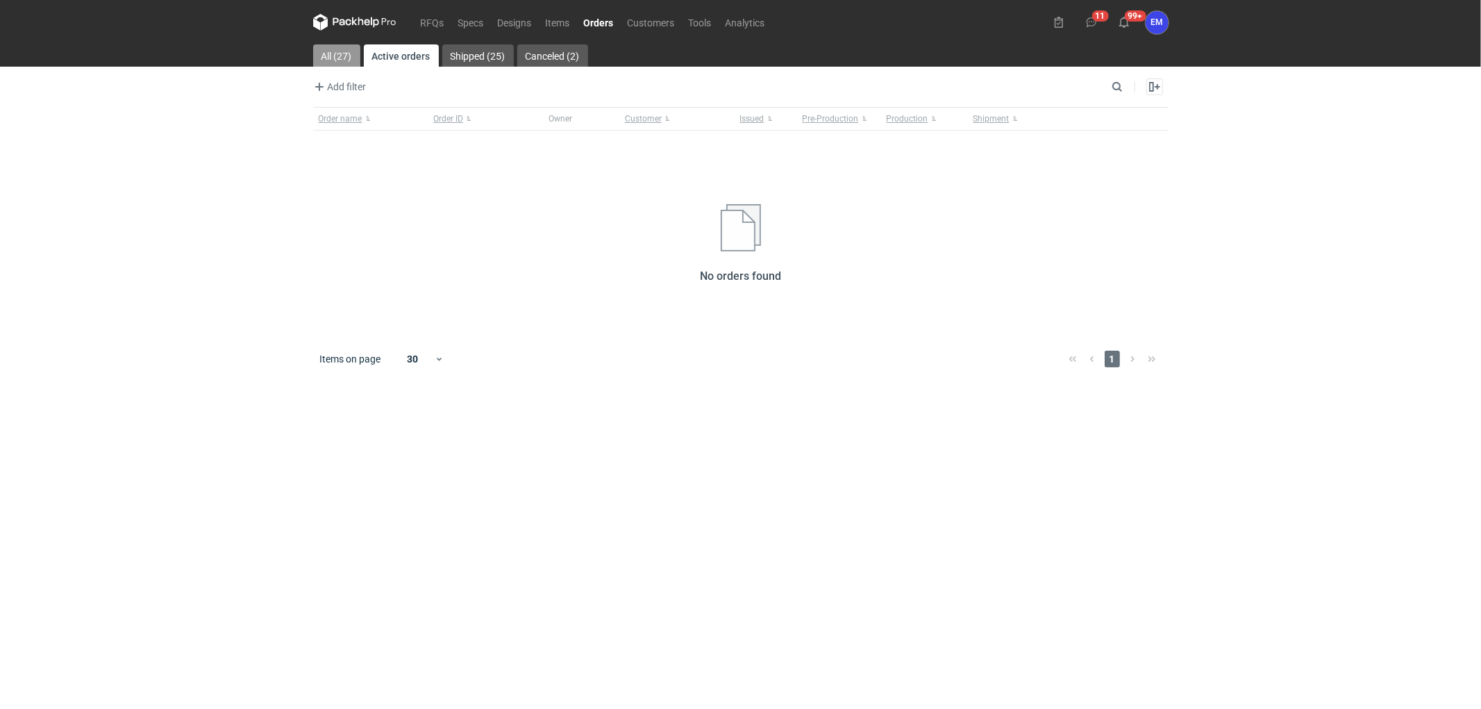
click at [350, 63] on link "All (27)" at bounding box center [336, 55] width 47 height 22
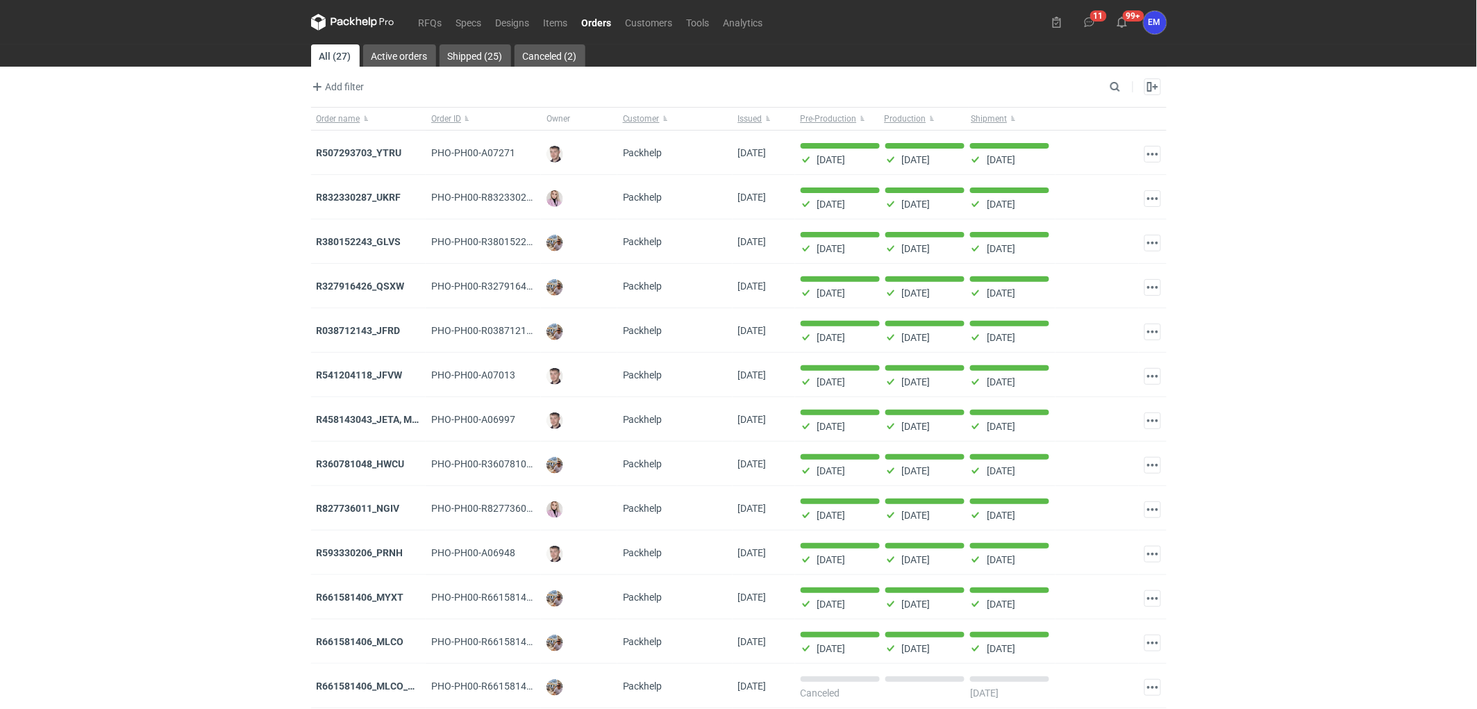
click at [110, 381] on div "RFQs Specs Designs Items Orders Customers Tools Analytics 11 99+ EM [PERSON_NAM…" at bounding box center [738, 354] width 1477 height 709
drag, startPoint x: 91, startPoint y: 181, endPoint x: 544, endPoint y: 51, distance: 471.5
click at [91, 181] on div "RFQs Specs Designs Items Orders Customers Tools Analytics 11 99+ EM [PERSON_NAM…" at bounding box center [738, 354] width 1477 height 709
click at [440, 21] on link "RFQs" at bounding box center [431, 22] width 38 height 17
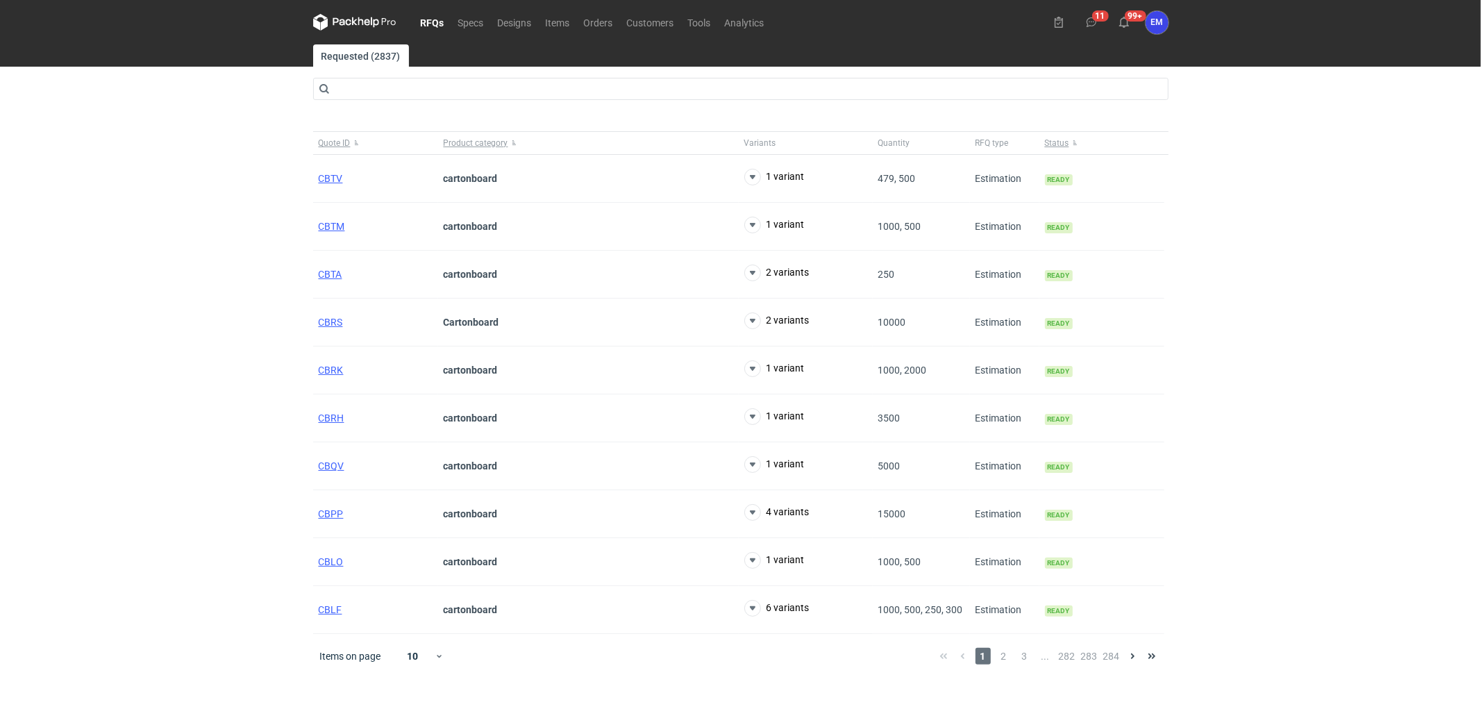
drag, startPoint x: 17, startPoint y: 317, endPoint x: 8, endPoint y: 342, distance: 26.6
click at [18, 317] on div "RFQs Specs Designs Items Orders Customers Tools Analytics 11 99+ EM [PERSON_NAM…" at bounding box center [740, 354] width 1481 height 709
